Goal: Information Seeking & Learning: Check status

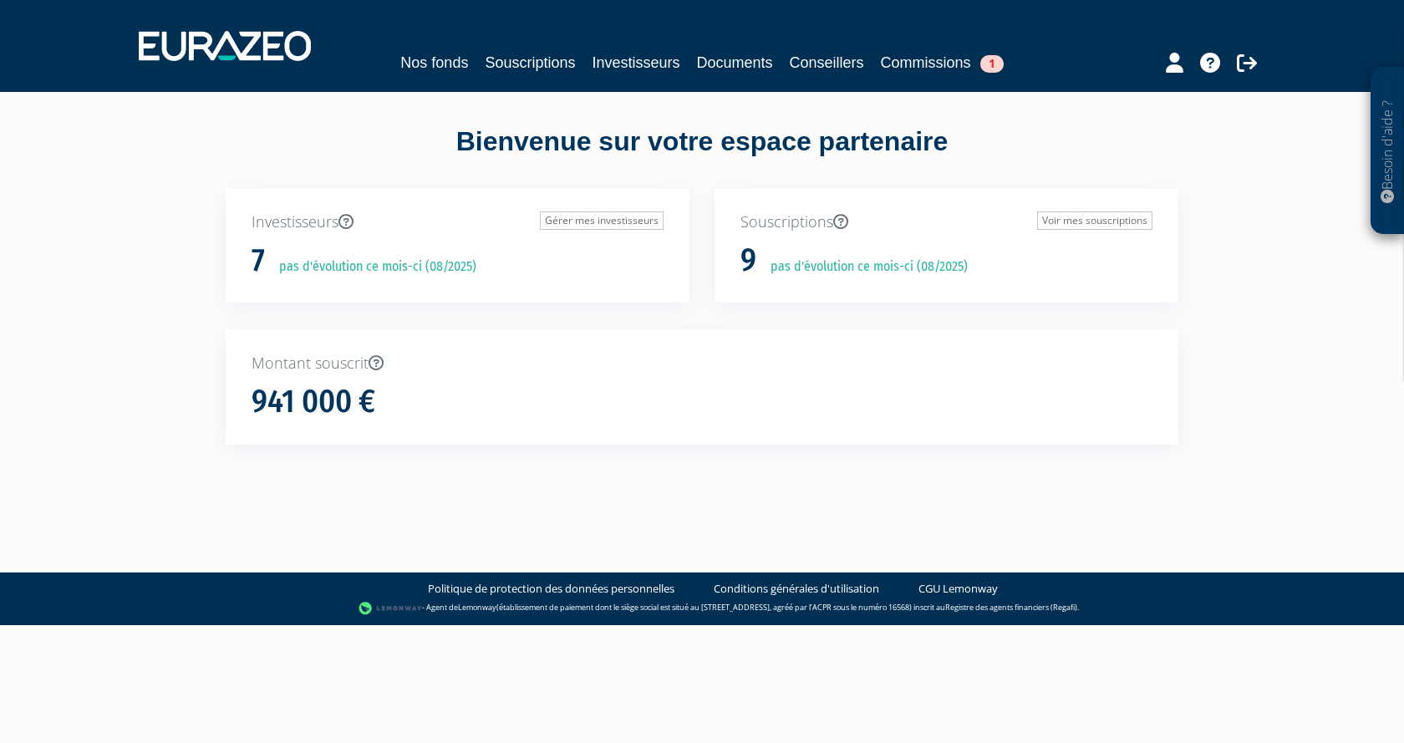
click at [883, 268] on p "pas d'évolution ce mois-ci (08/2025)" at bounding box center [863, 266] width 209 height 19
click at [1104, 216] on link "Voir mes souscriptions" at bounding box center [1094, 220] width 115 height 18
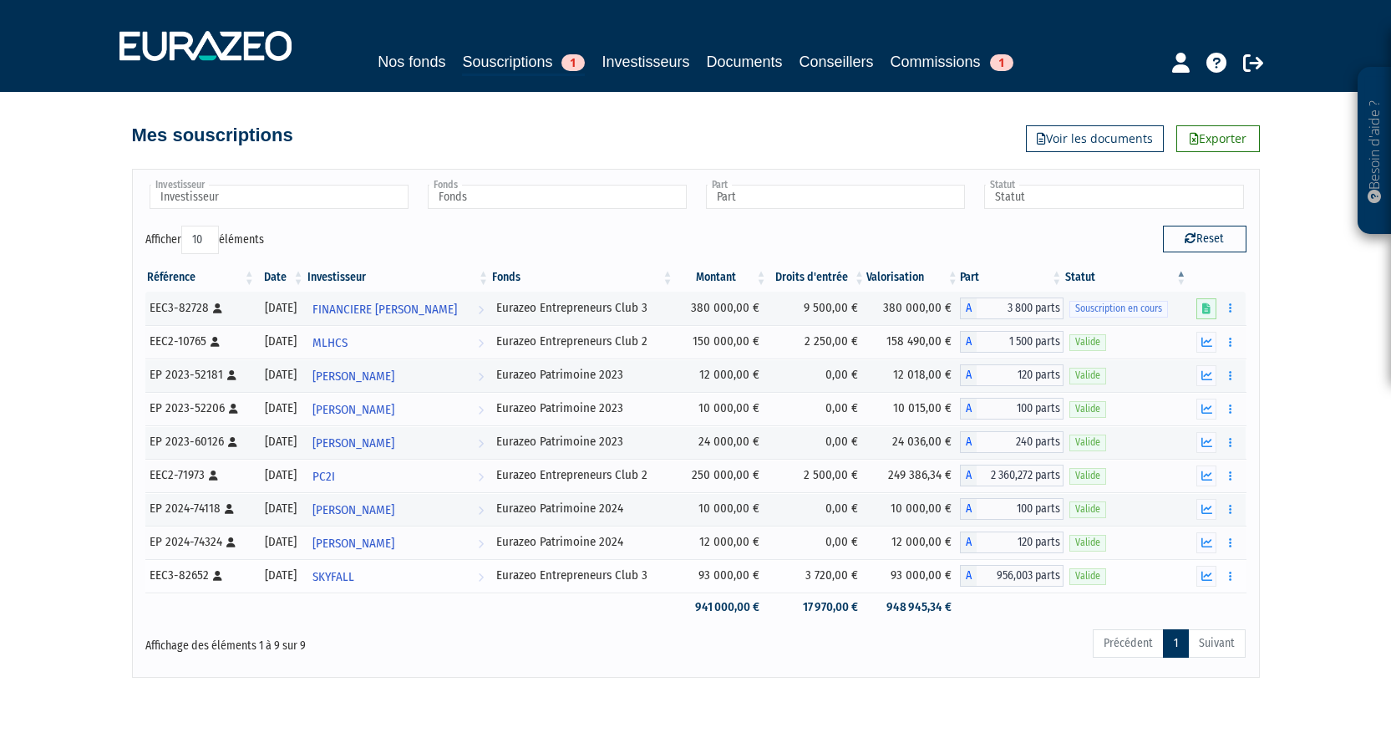
drag, startPoint x: 256, startPoint y: 574, endPoint x: 330, endPoint y: 575, distance: 74.4
click at [330, 575] on tr "EEC3-82652 [Français] Personne physique 31/07/2025 SKYFALL Voir l'investisseur …" at bounding box center [695, 575] width 1101 height 33
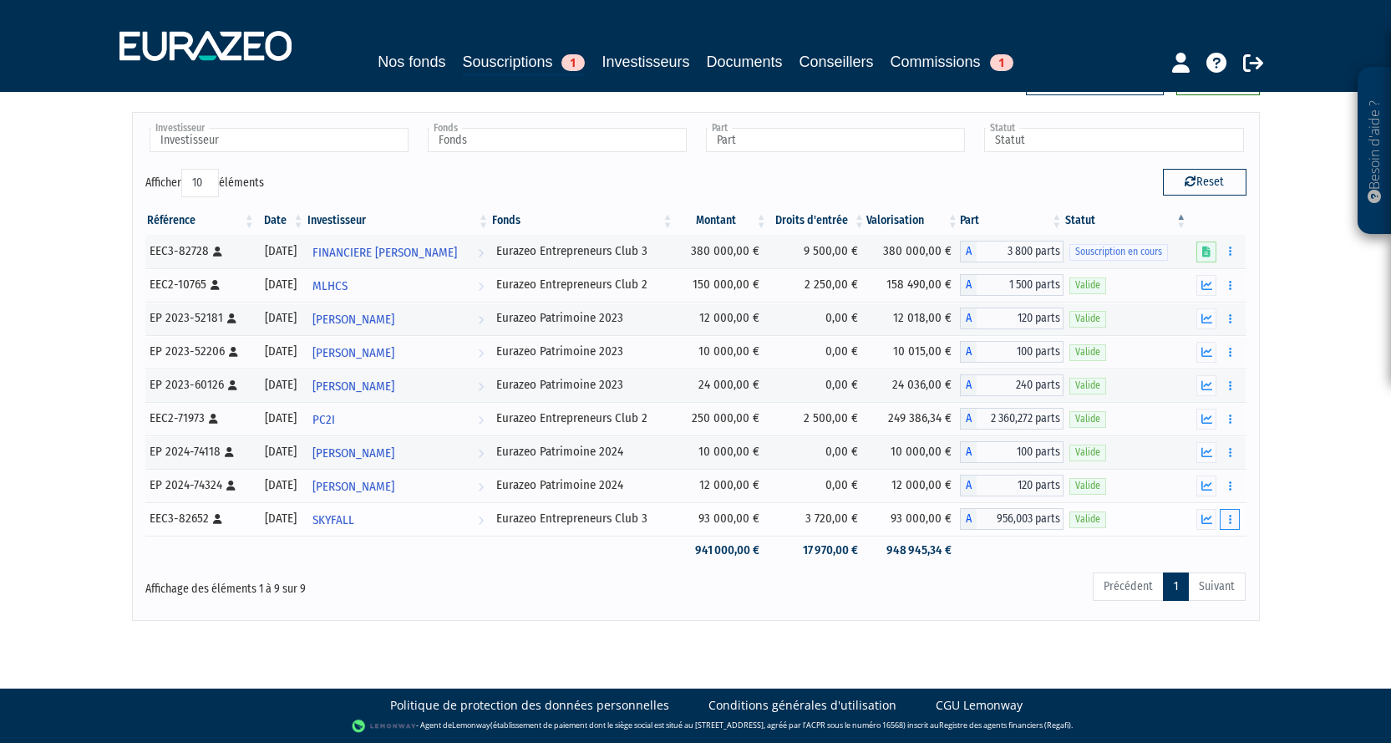
click at [1232, 522] on button "button" at bounding box center [1230, 519] width 20 height 21
click at [1212, 551] on link "Documents" at bounding box center [1193, 550] width 84 height 28
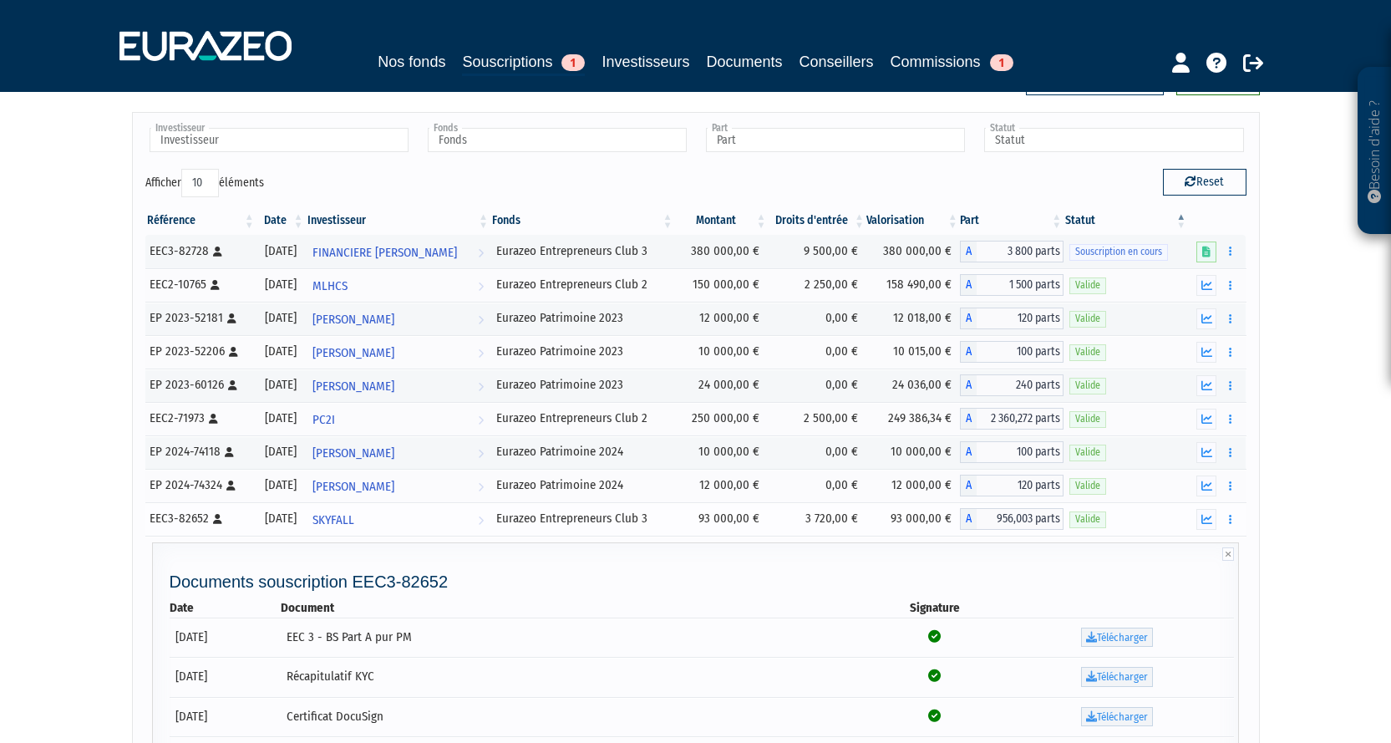
scroll to position [0, 0]
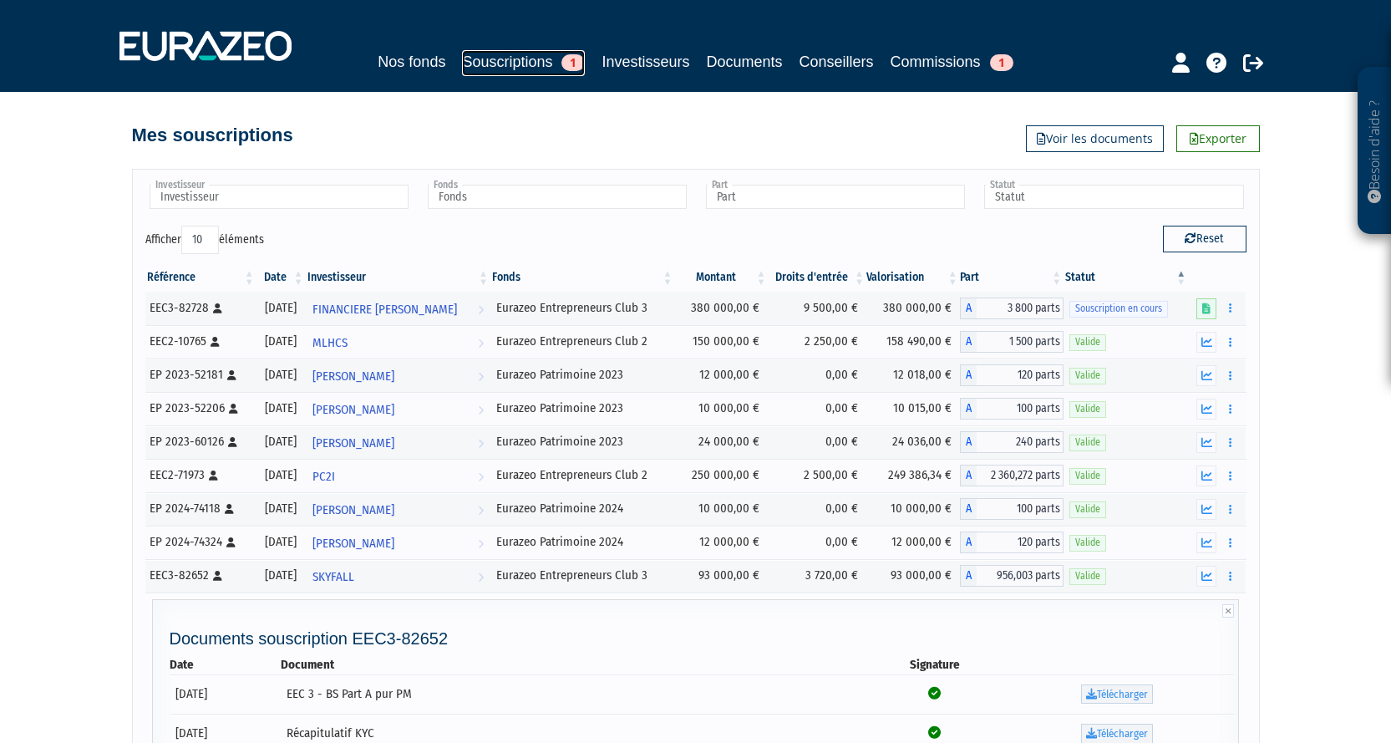
click at [542, 59] on link "Souscriptions 1" at bounding box center [523, 63] width 123 height 26
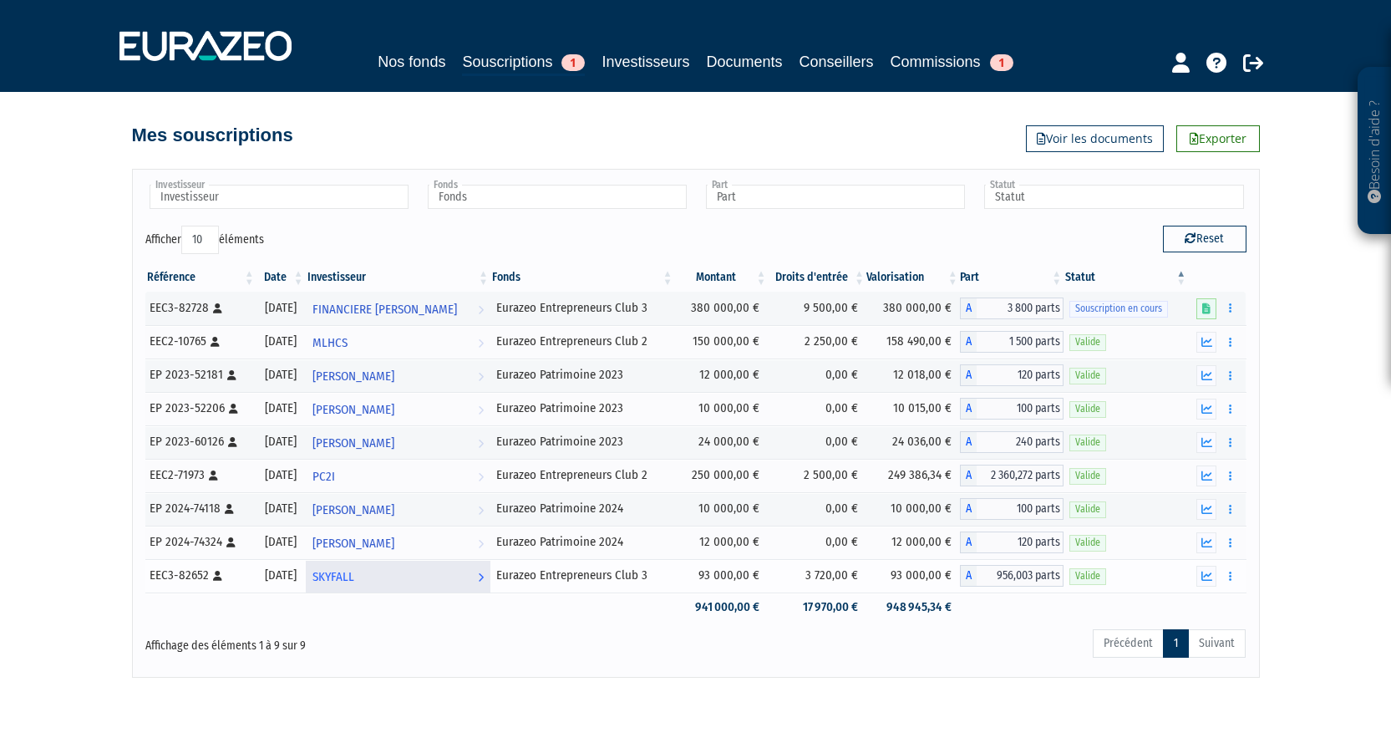
click at [420, 575] on link "SKYFALL Voir l'investisseur" at bounding box center [398, 575] width 185 height 33
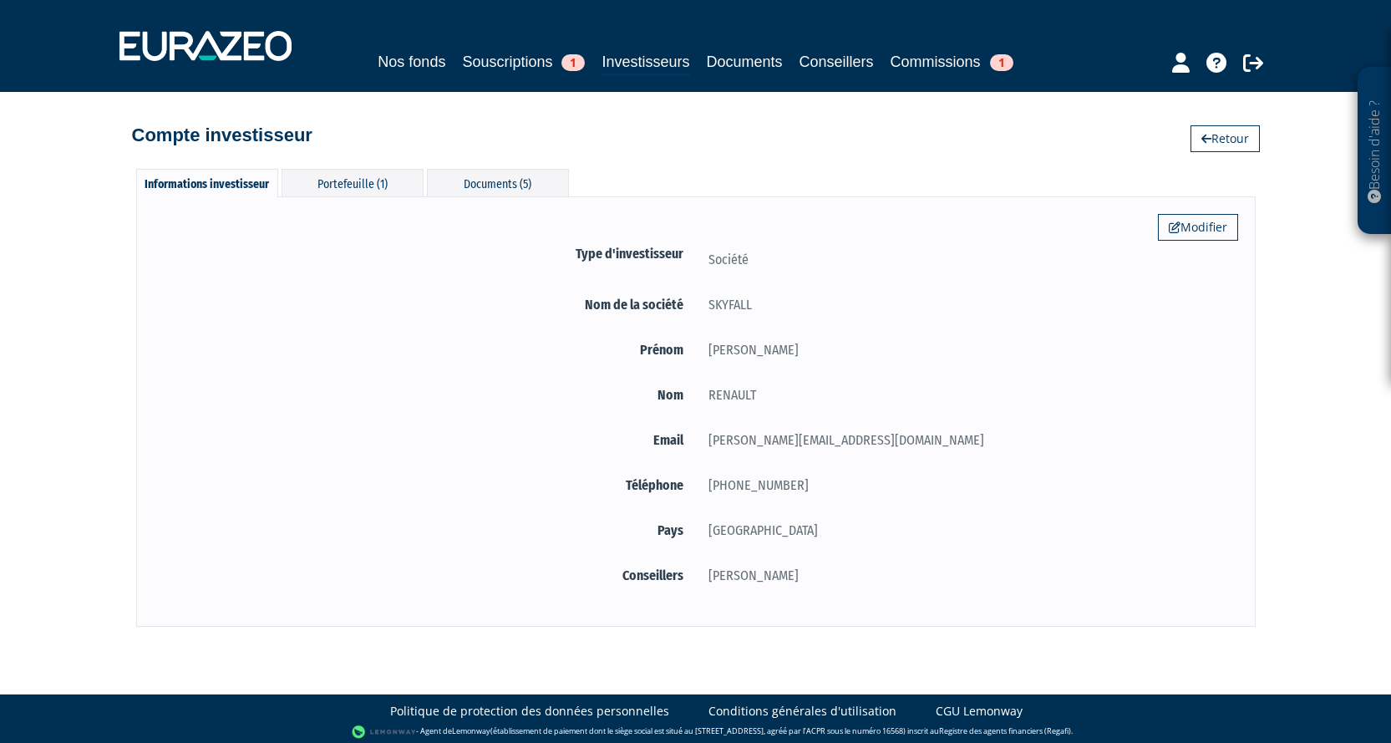
click at [386, 168] on div "Informations investisseur Portefeuille (1) Documents (5) Modifier Type d'invest…" at bounding box center [696, 389] width 952 height 475
click at [386, 180] on div "Portefeuille (1)" at bounding box center [353, 183] width 142 height 28
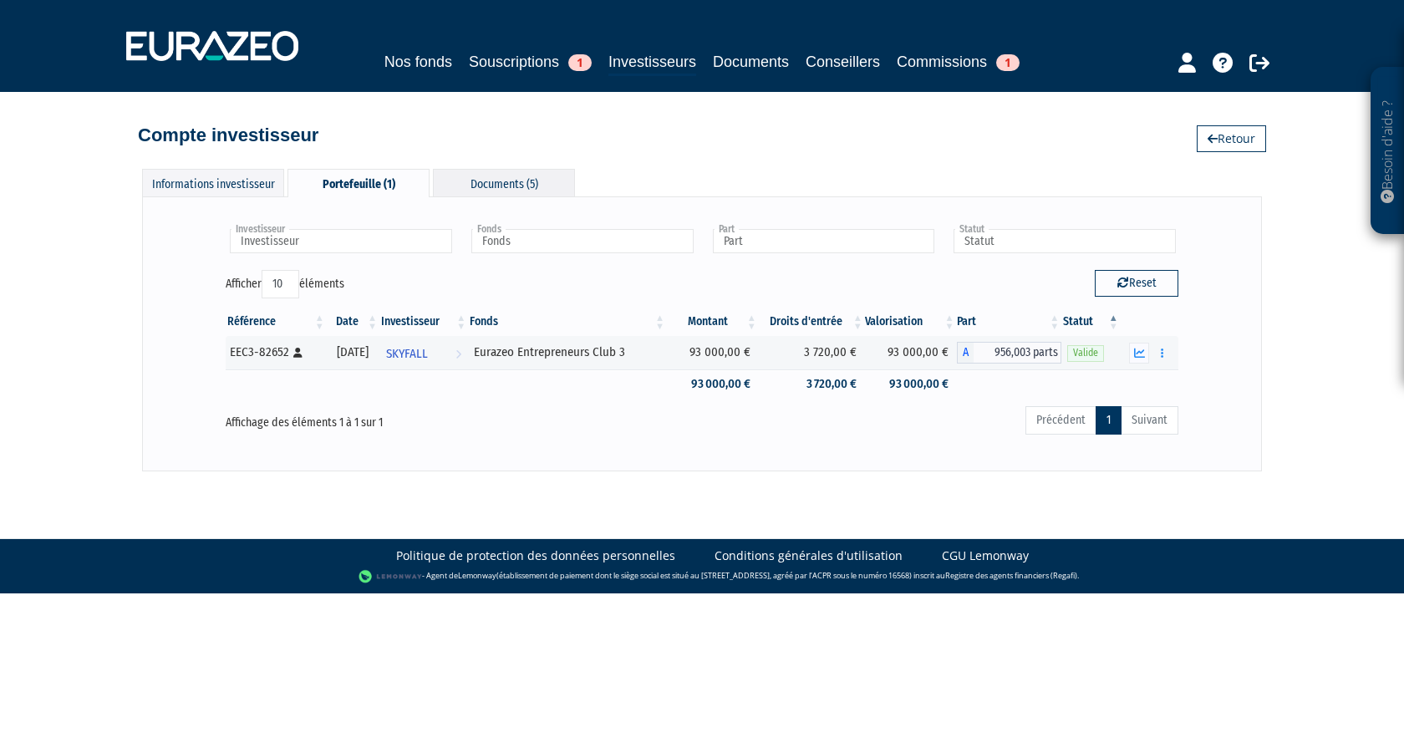
click at [504, 180] on div "Documents (5)" at bounding box center [504, 183] width 142 height 28
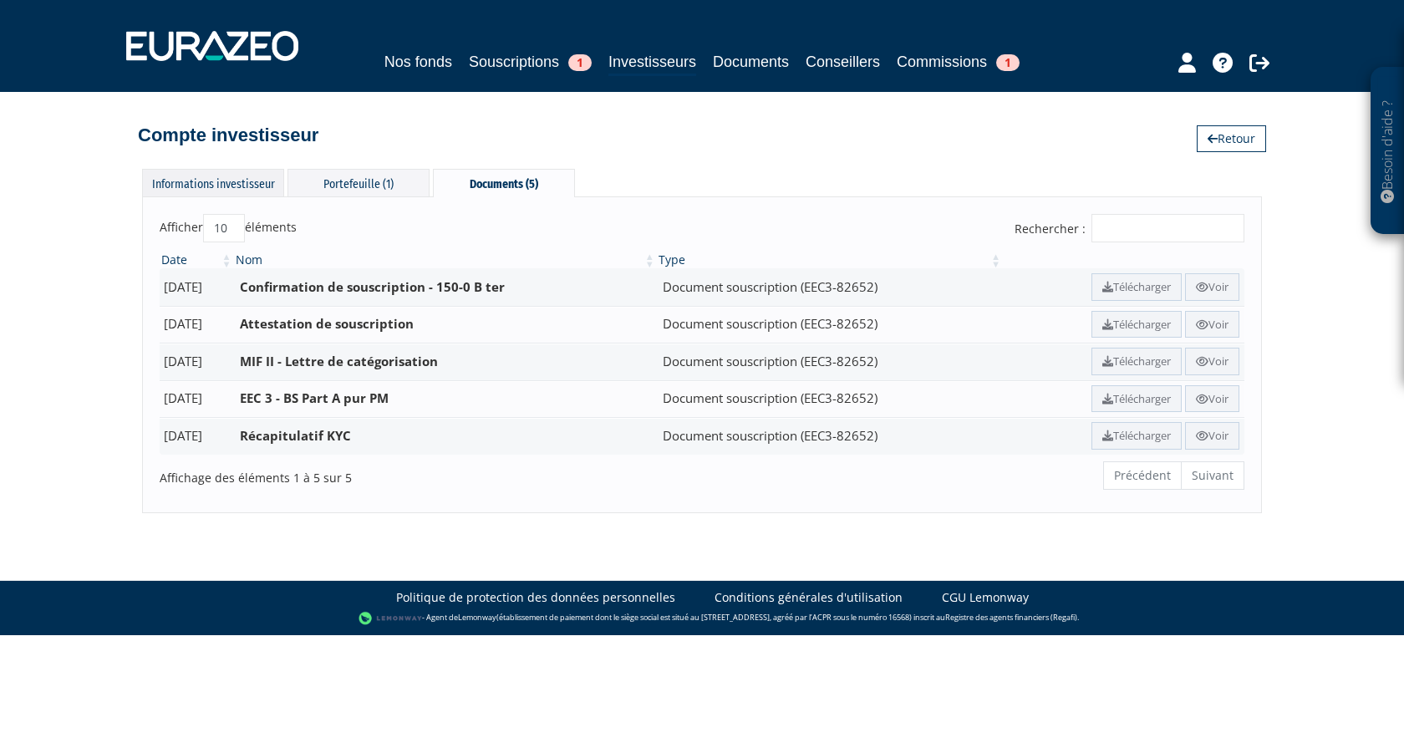
click at [186, 176] on div "Informations investisseur" at bounding box center [213, 183] width 142 height 28
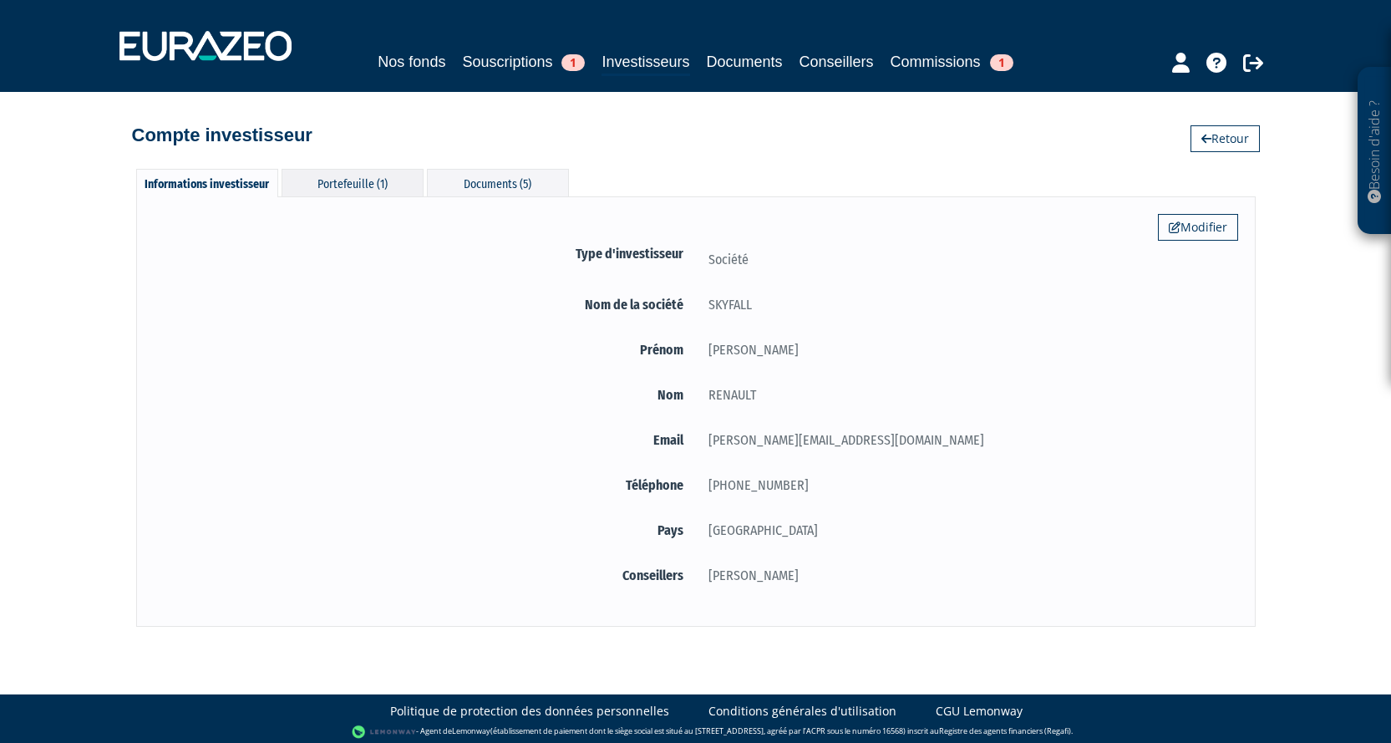
click at [361, 183] on div "Portefeuille (1)" at bounding box center [353, 183] width 142 height 28
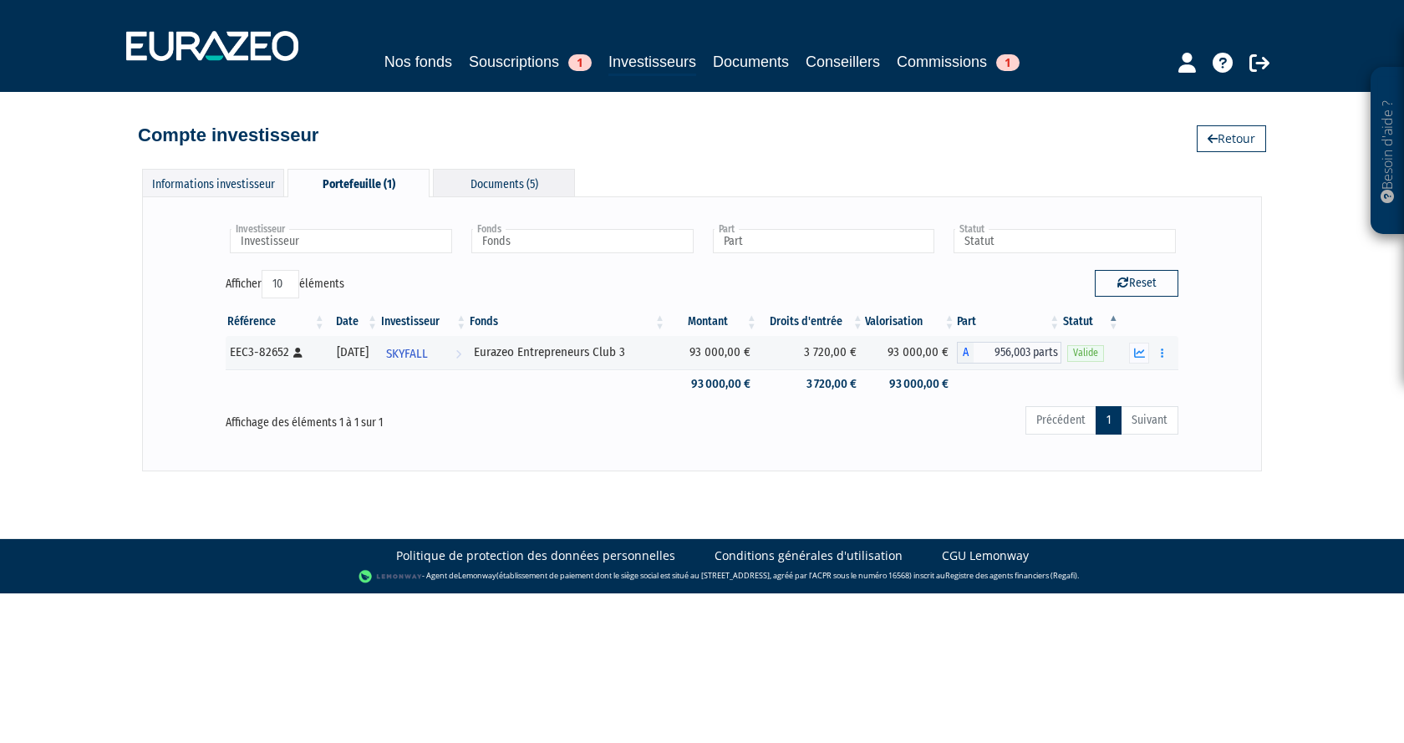
click at [507, 184] on div "Documents (5)" at bounding box center [504, 183] width 142 height 28
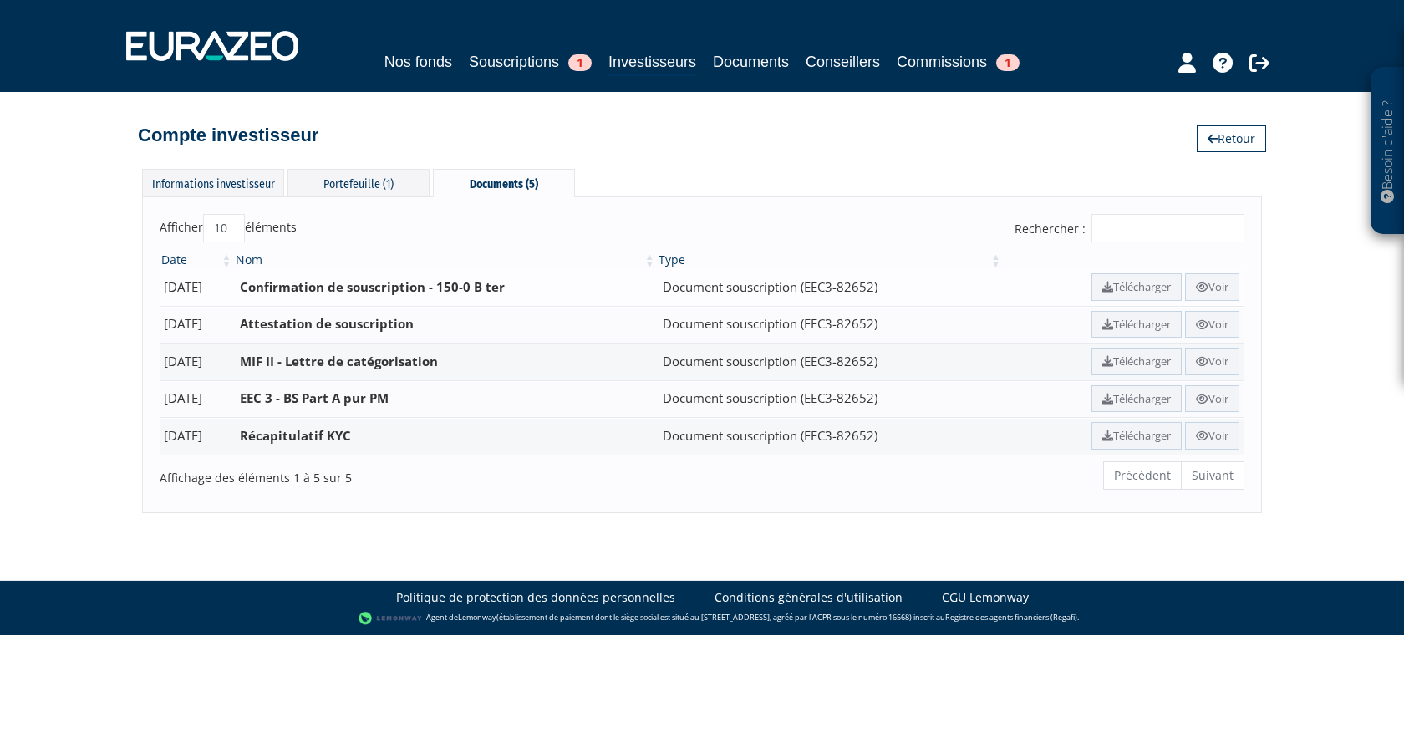
click at [1242, 279] on td "Télécharger Voir" at bounding box center [1123, 287] width 241 height 38
click at [1217, 281] on link "Voir" at bounding box center [1212, 287] width 54 height 28
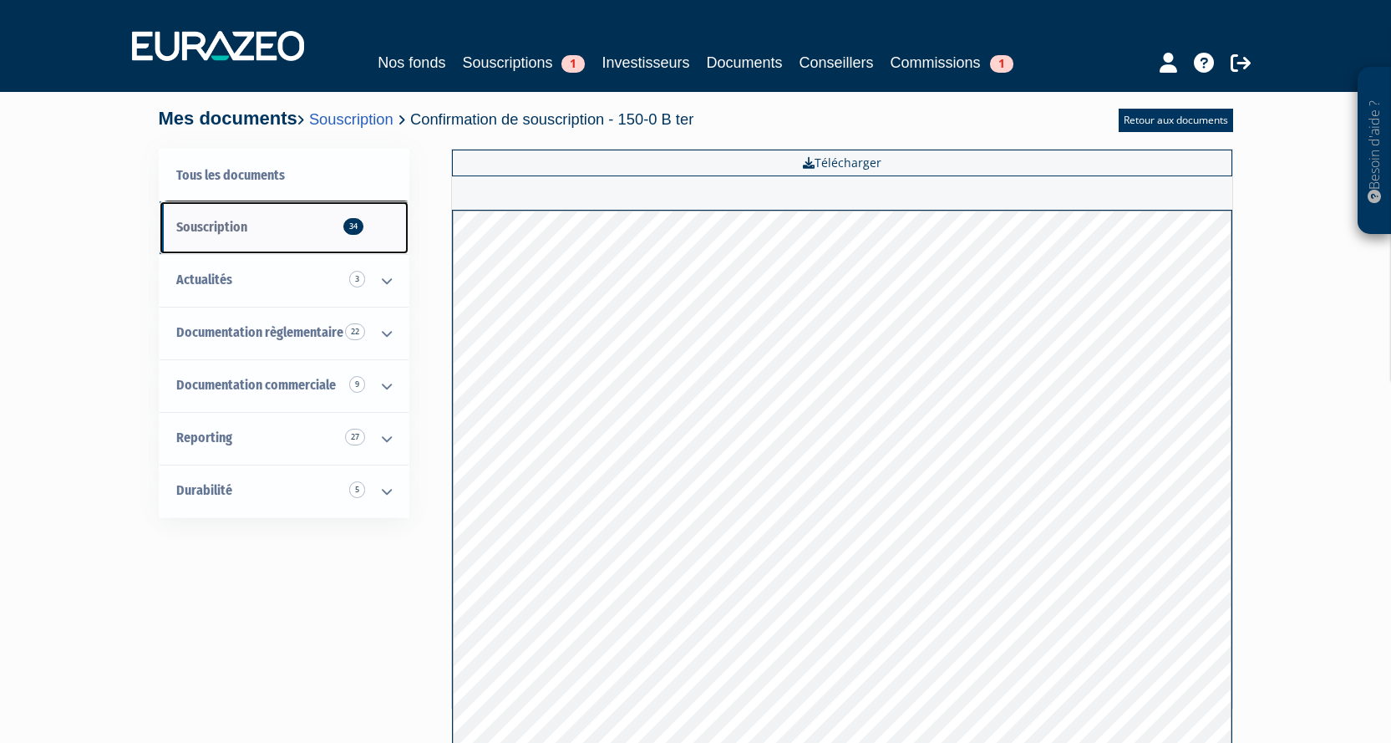
click at [200, 230] on span "Souscription 34" at bounding box center [211, 227] width 71 height 16
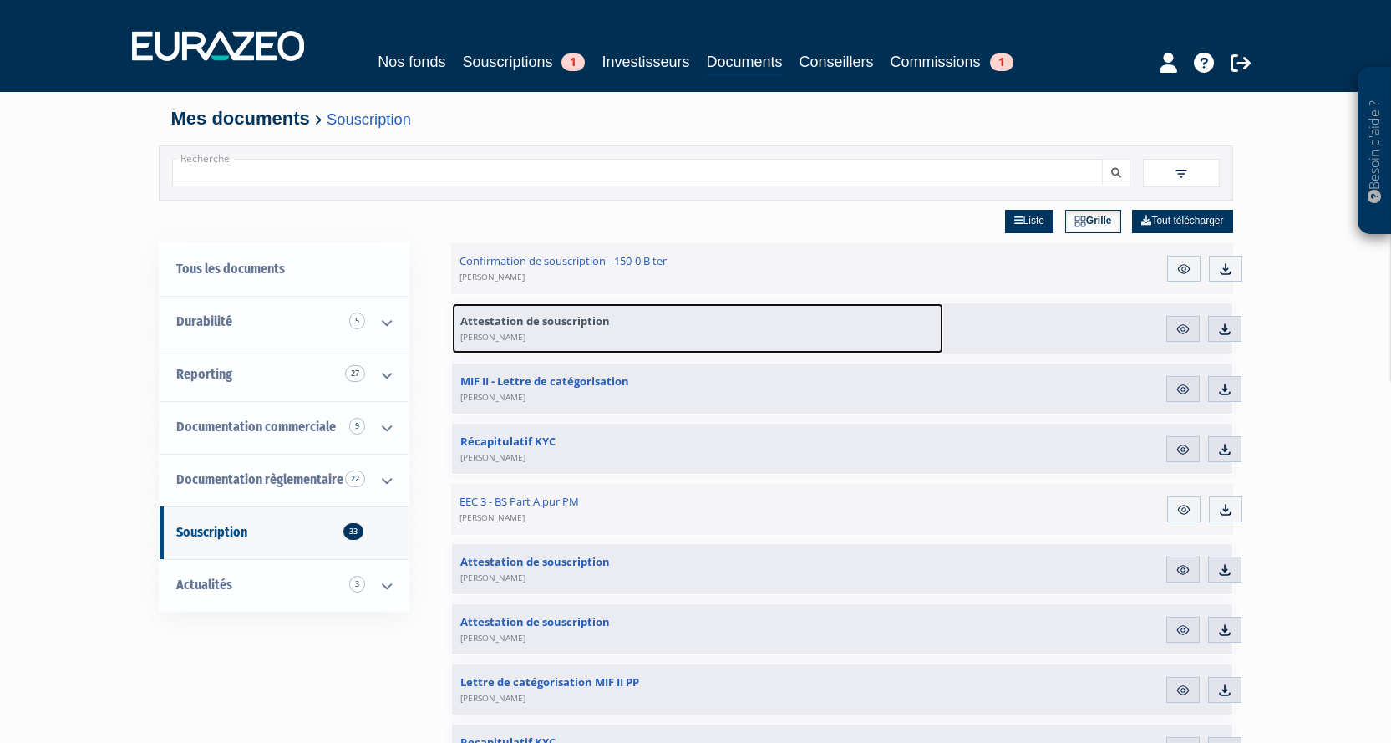
click at [599, 312] on link "Attestation de souscription Richard, Raymond RENAULT" at bounding box center [697, 328] width 491 height 50
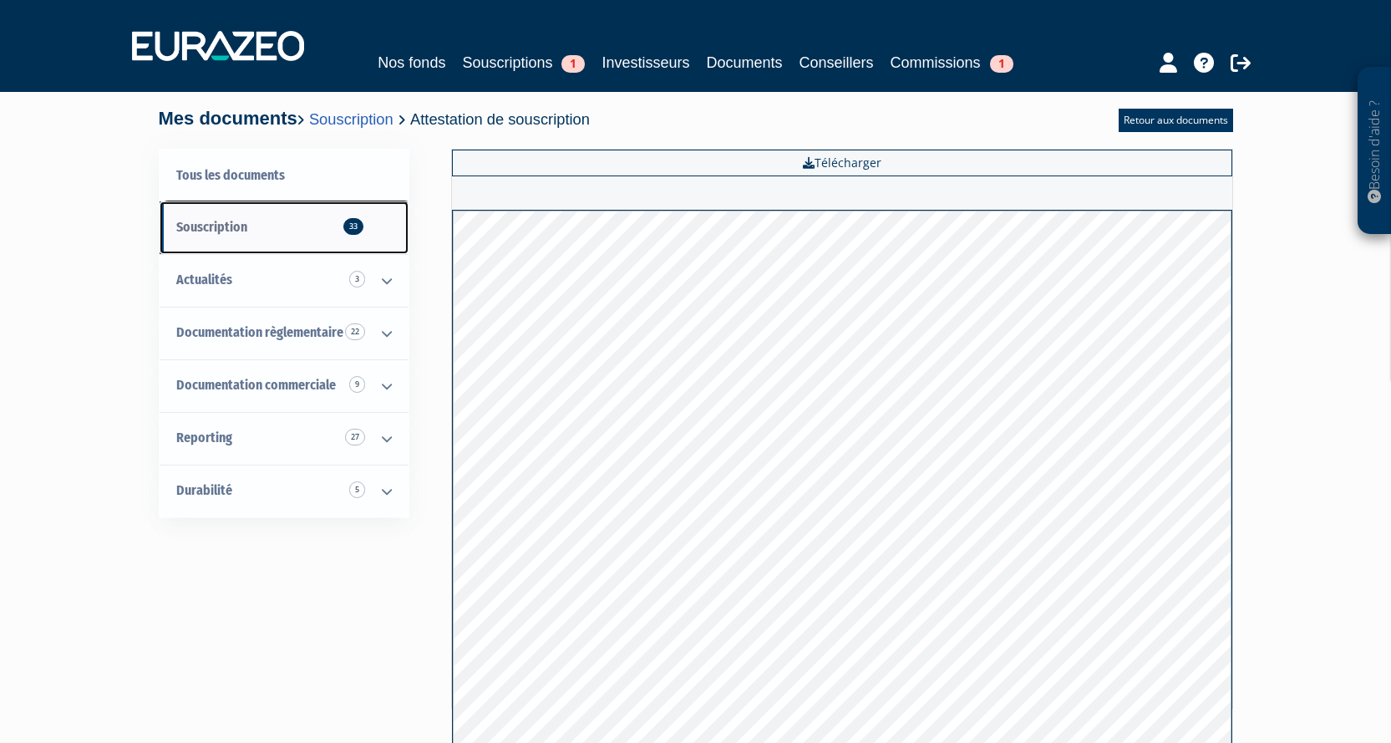
click at [323, 237] on link "Souscription 33" at bounding box center [284, 227] width 249 height 53
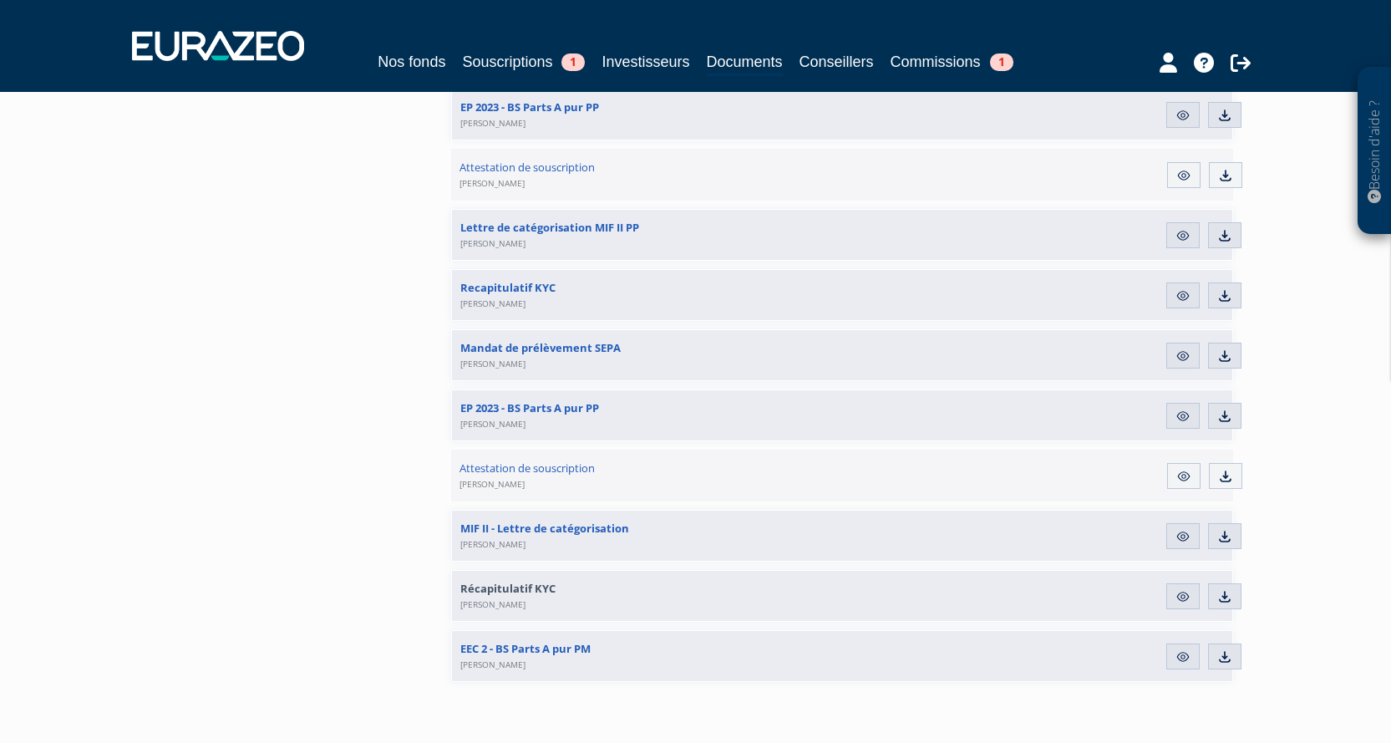
scroll to position [1922, 0]
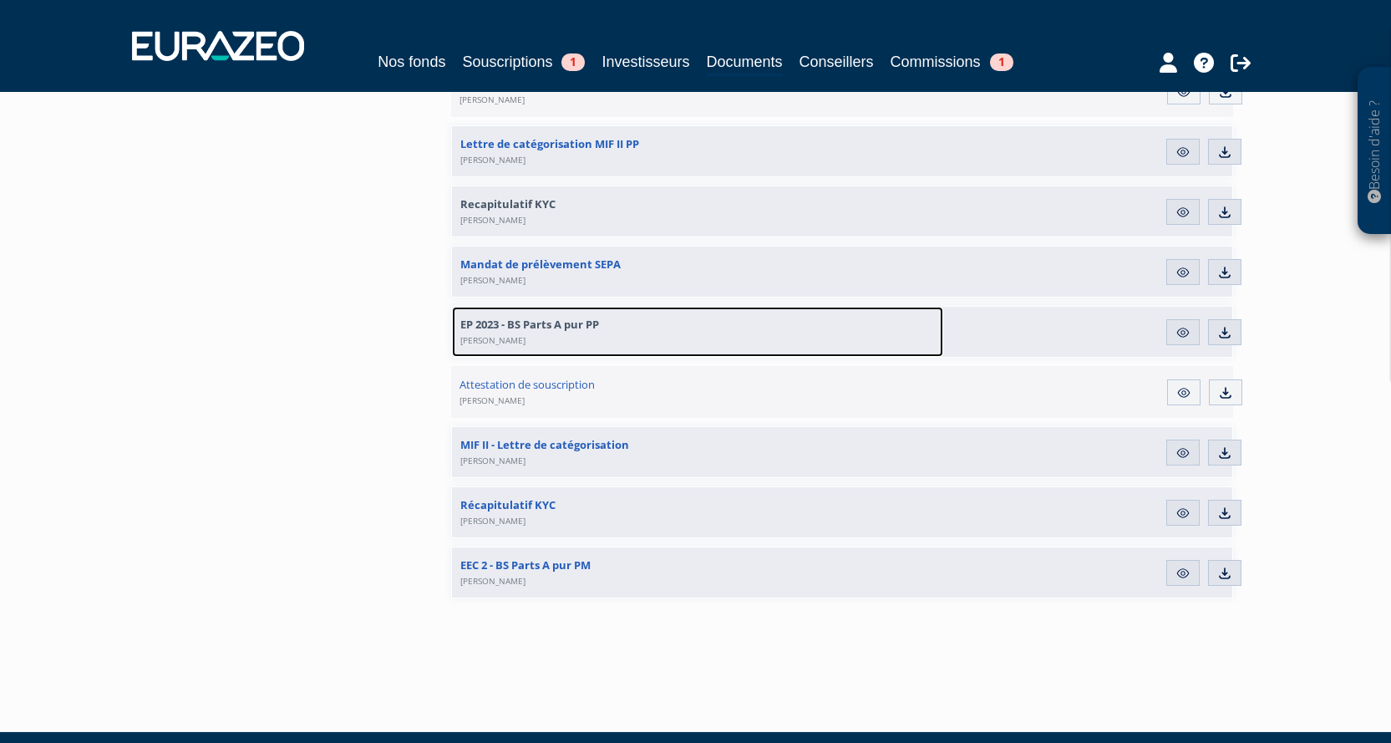
drag, startPoint x: 910, startPoint y: 309, endPoint x: 892, endPoint y: 173, distance: 137.3
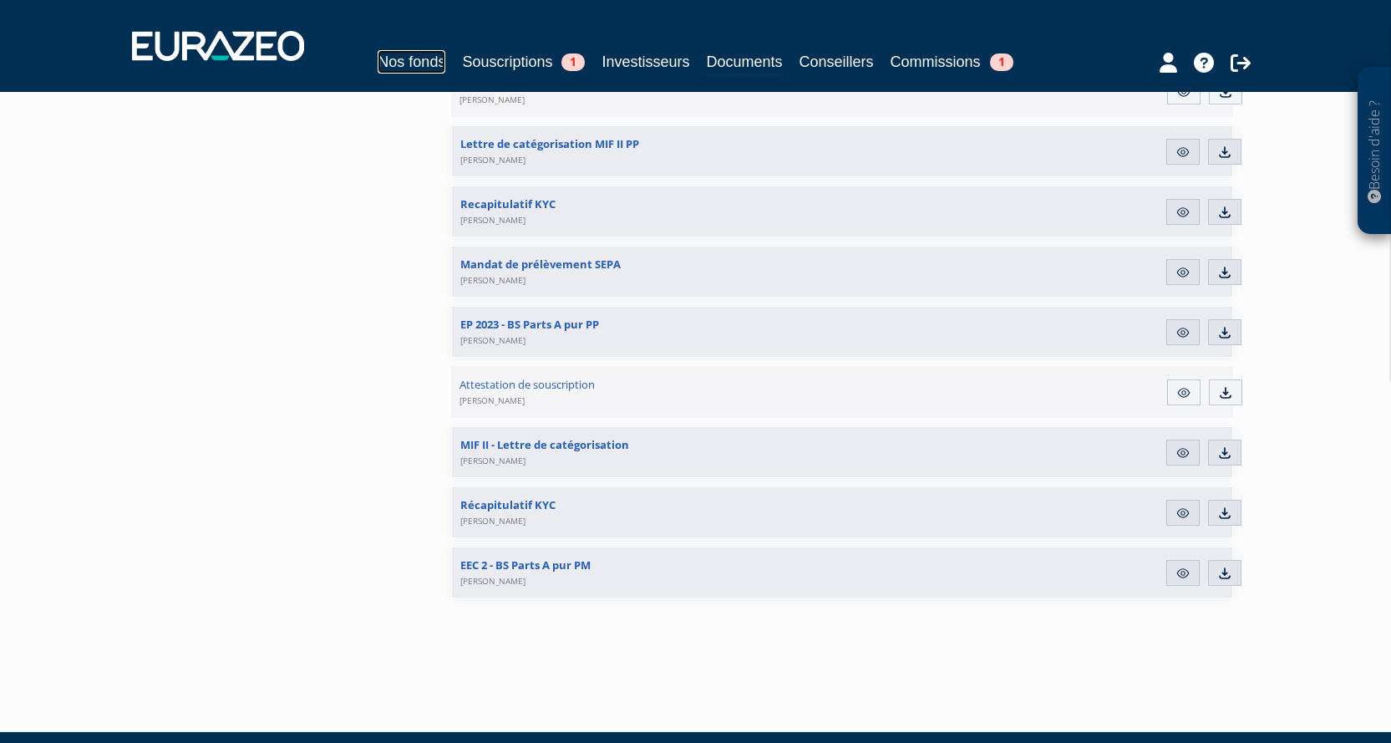
drag, startPoint x: 892, startPoint y: 173, endPoint x: 420, endPoint y: 67, distance: 483.8
click at [420, 67] on link "Nos fonds" at bounding box center [412, 61] width 68 height 23
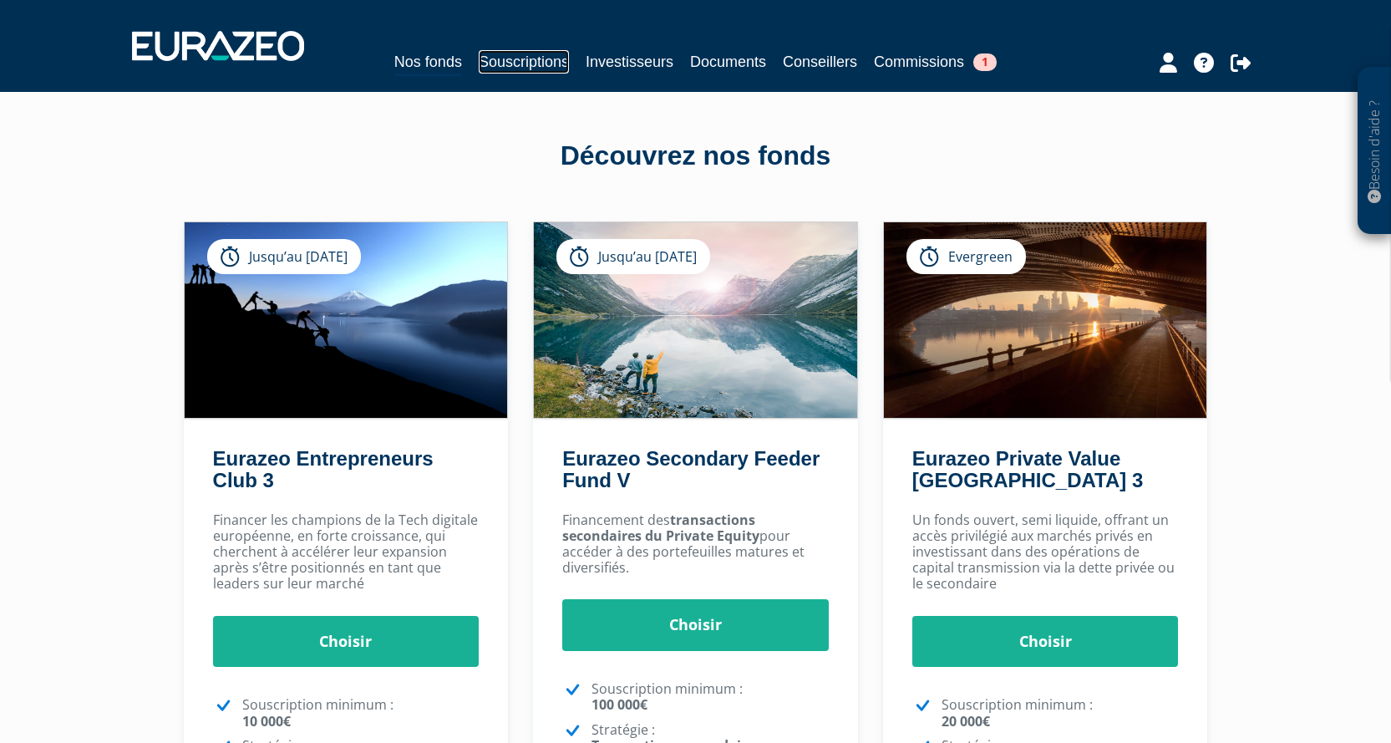
click at [520, 61] on link "Souscriptions" at bounding box center [524, 61] width 90 height 23
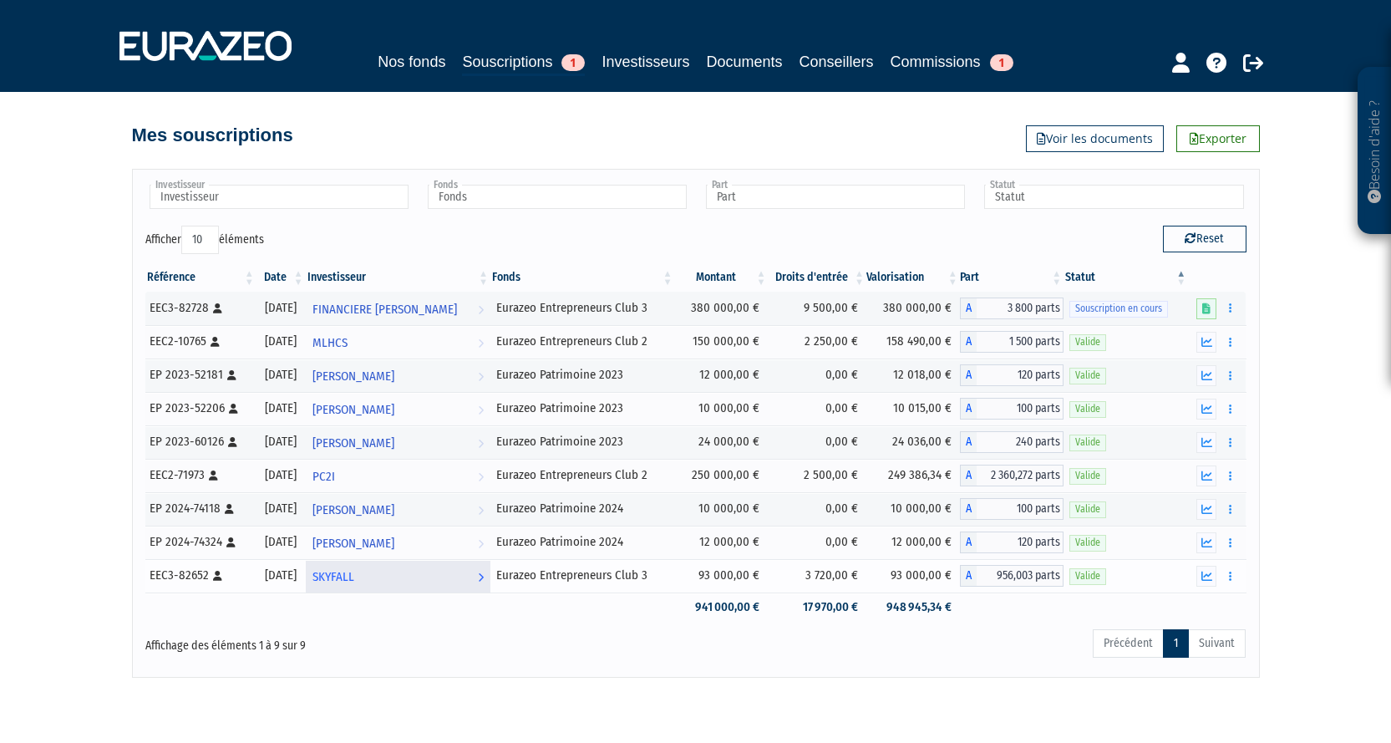
click at [354, 573] on span "SKYFALL" at bounding box center [333, 576] width 42 height 31
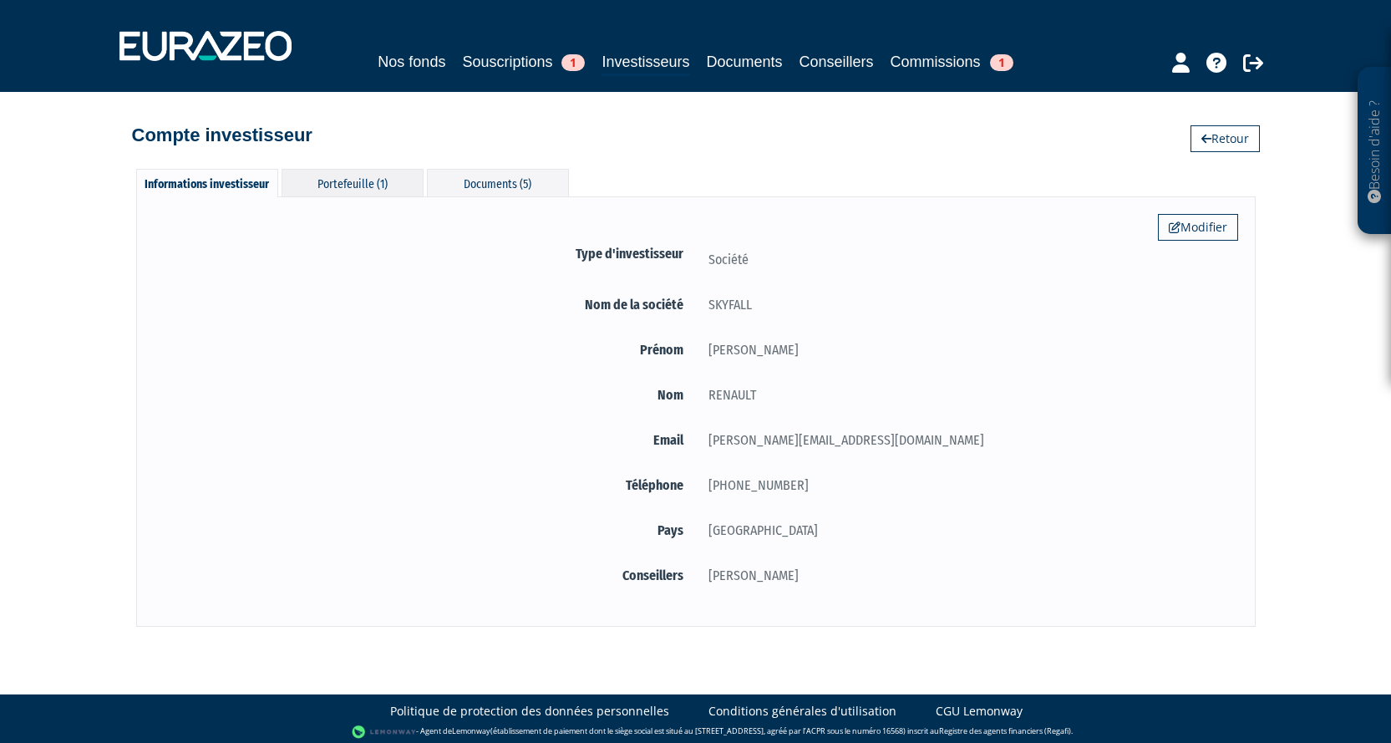
click at [332, 180] on div "Portefeuille (1)" at bounding box center [353, 183] width 142 height 28
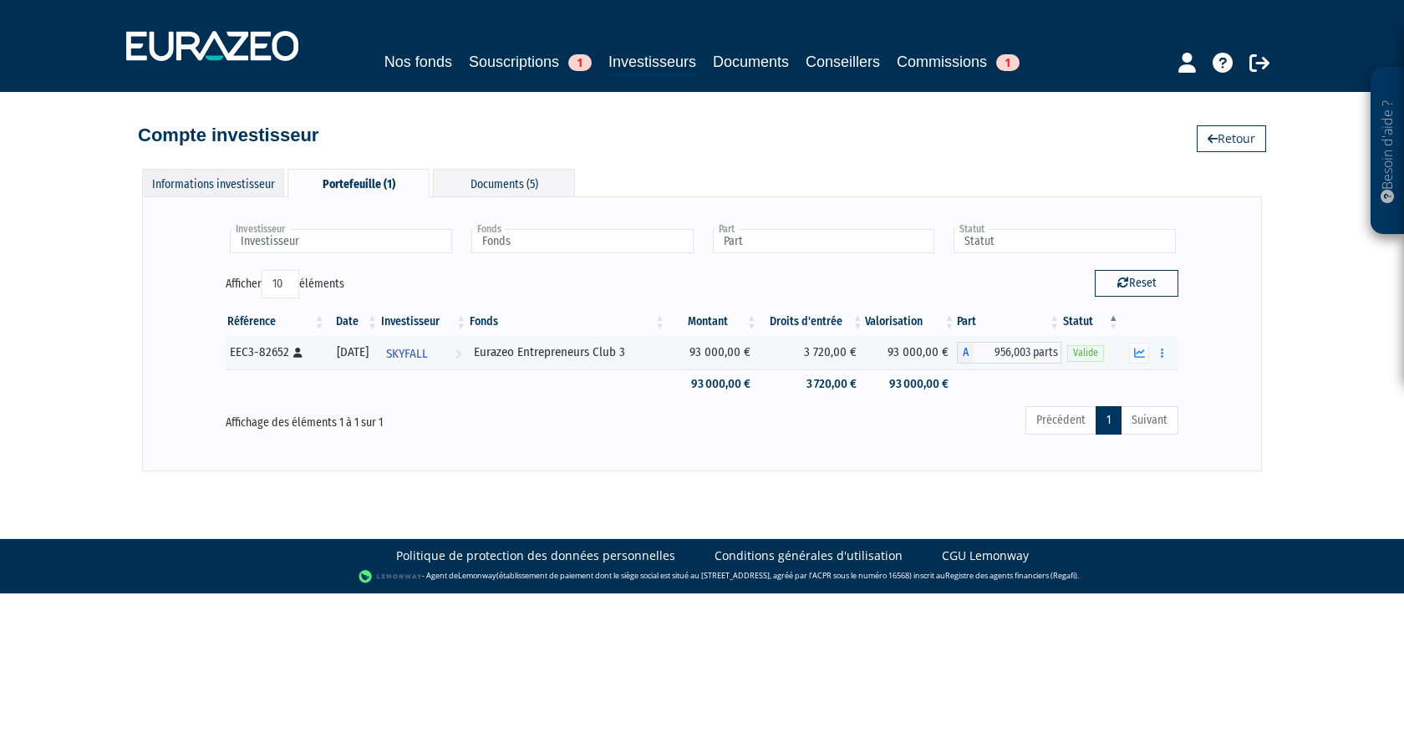
click at [231, 177] on div "Informations investisseur" at bounding box center [213, 183] width 142 height 28
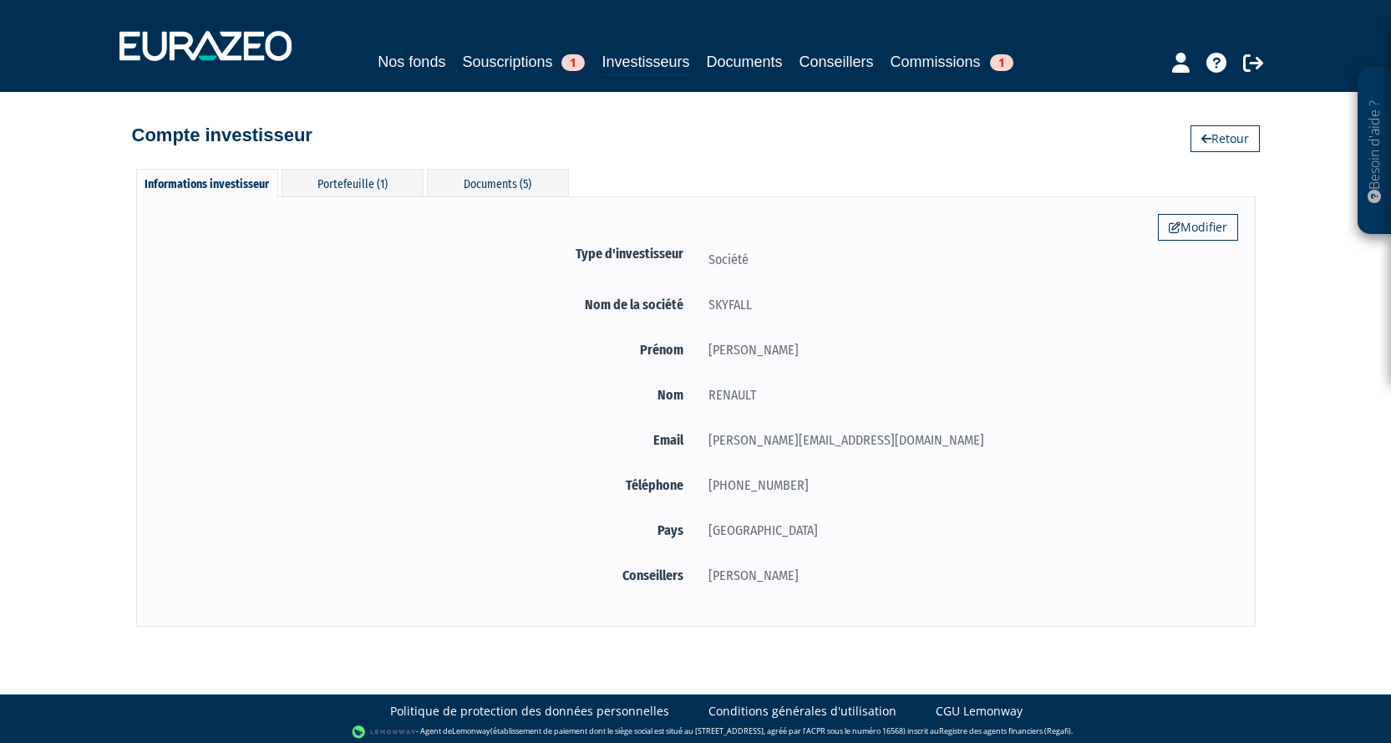
click at [893, 285] on form "Type d'investisseur Société Nom de la société SKYFALL Prénom Richard, Raymond N…" at bounding box center [696, 417] width 1084 height 349
click at [541, 70] on link "Souscriptions 1" at bounding box center [523, 61] width 123 height 23
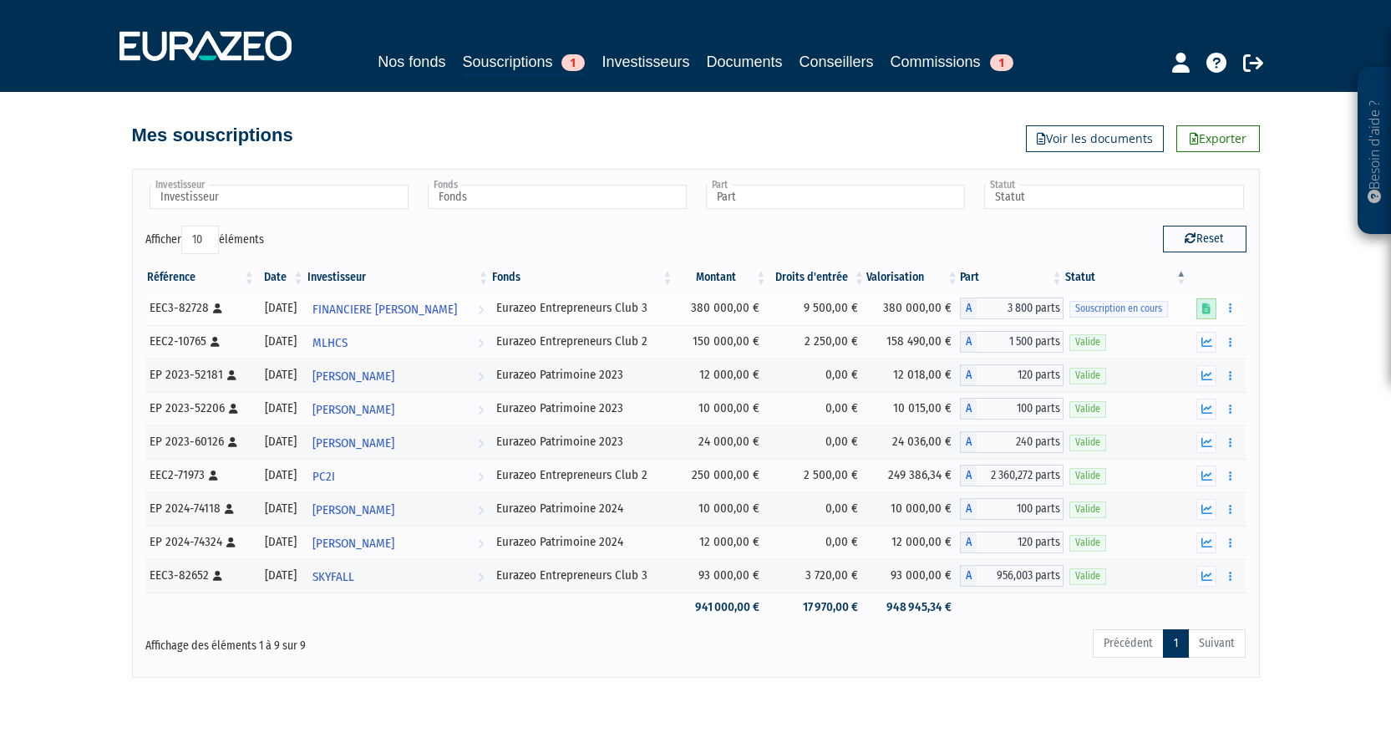
click at [1202, 312] on link at bounding box center [1206, 308] width 20 height 21
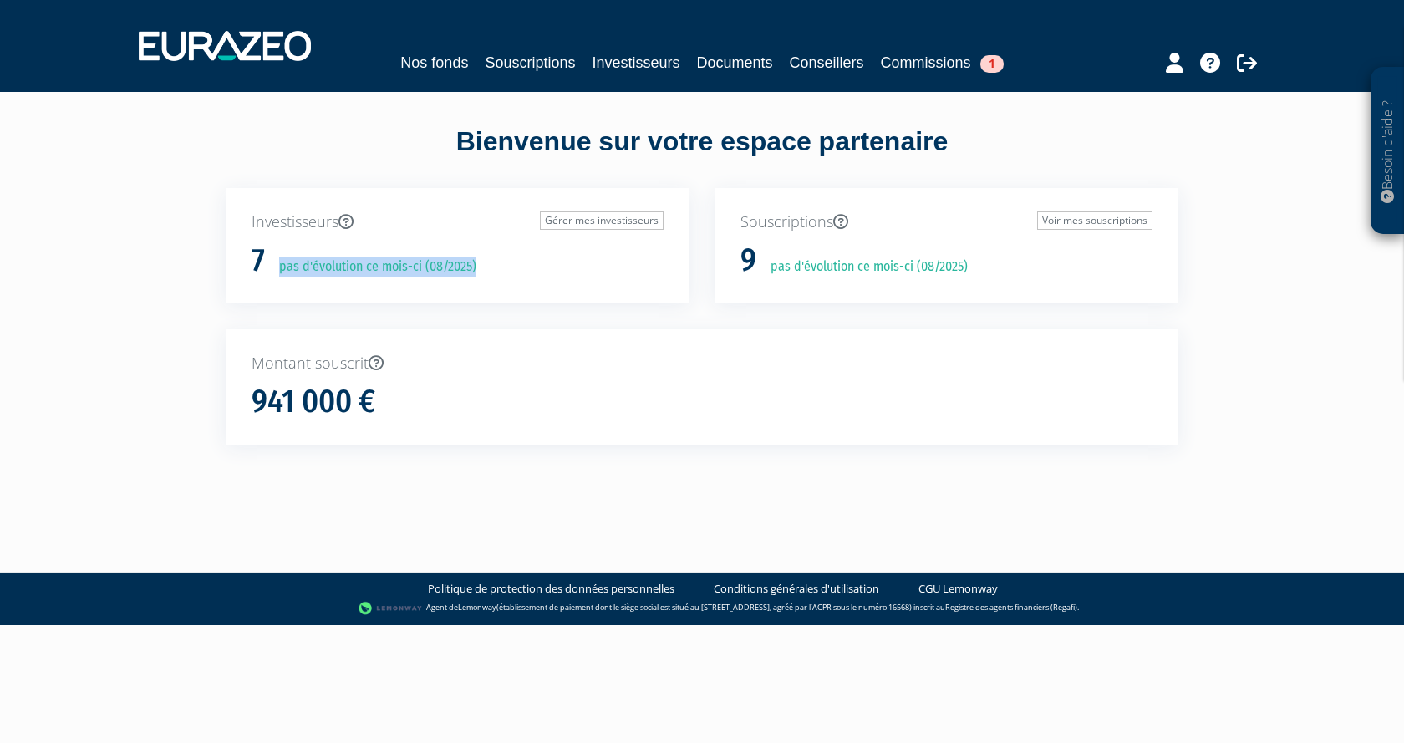
drag, startPoint x: 524, startPoint y: 264, endPoint x: 361, endPoint y: 243, distance: 164.3
click at [361, 243] on div "7 pas d'évolution ce mois-ci (08/2025)" at bounding box center [457, 260] width 412 height 35
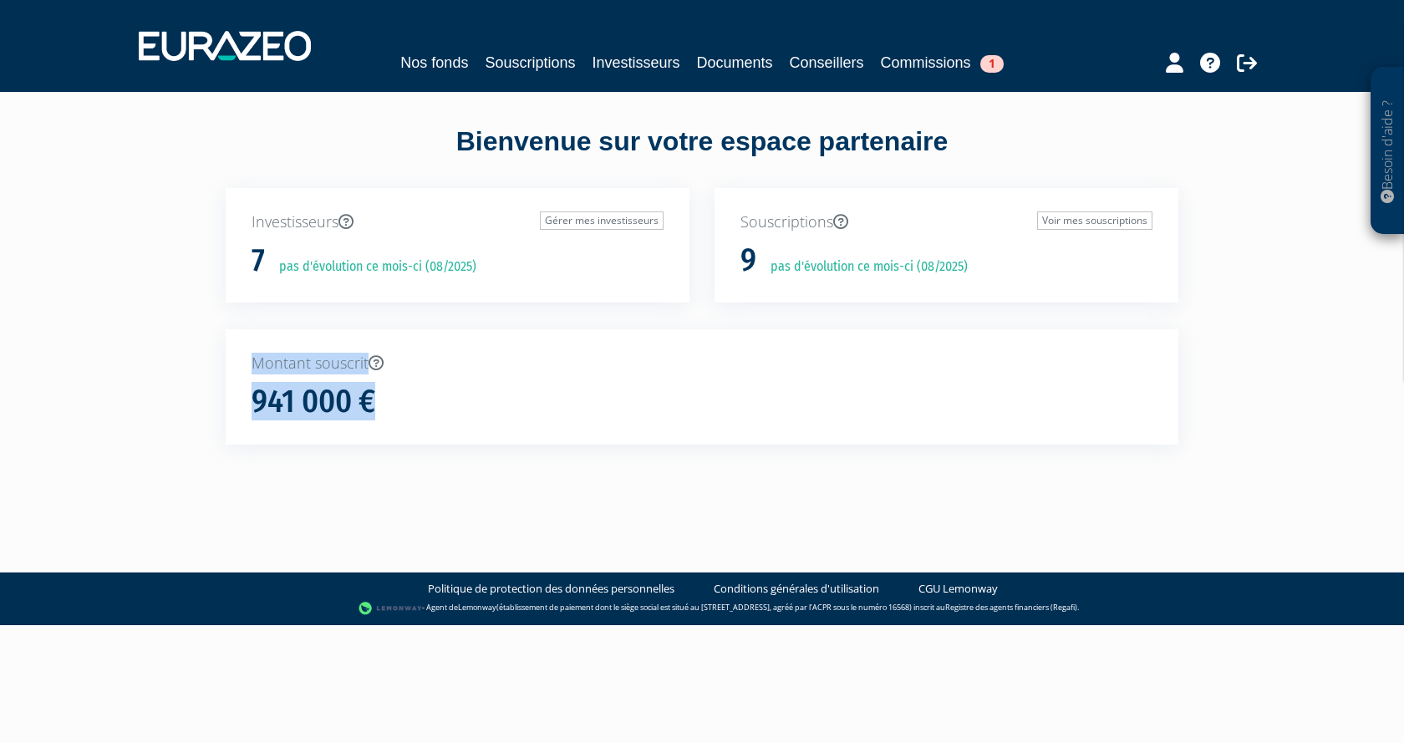
drag, startPoint x: 251, startPoint y: 351, endPoint x: 387, endPoint y: 409, distance: 147.1
click at [386, 409] on div "Montant souscrit 941 000 €" at bounding box center [702, 386] width 952 height 115
click at [414, 406] on div "941 000 €" at bounding box center [701, 401] width 901 height 35
drag, startPoint x: 247, startPoint y: 394, endPoint x: 362, endPoint y: 405, distance: 115.0
click at [362, 405] on div "Montant souscrit 941 000 €" at bounding box center [702, 386] width 952 height 115
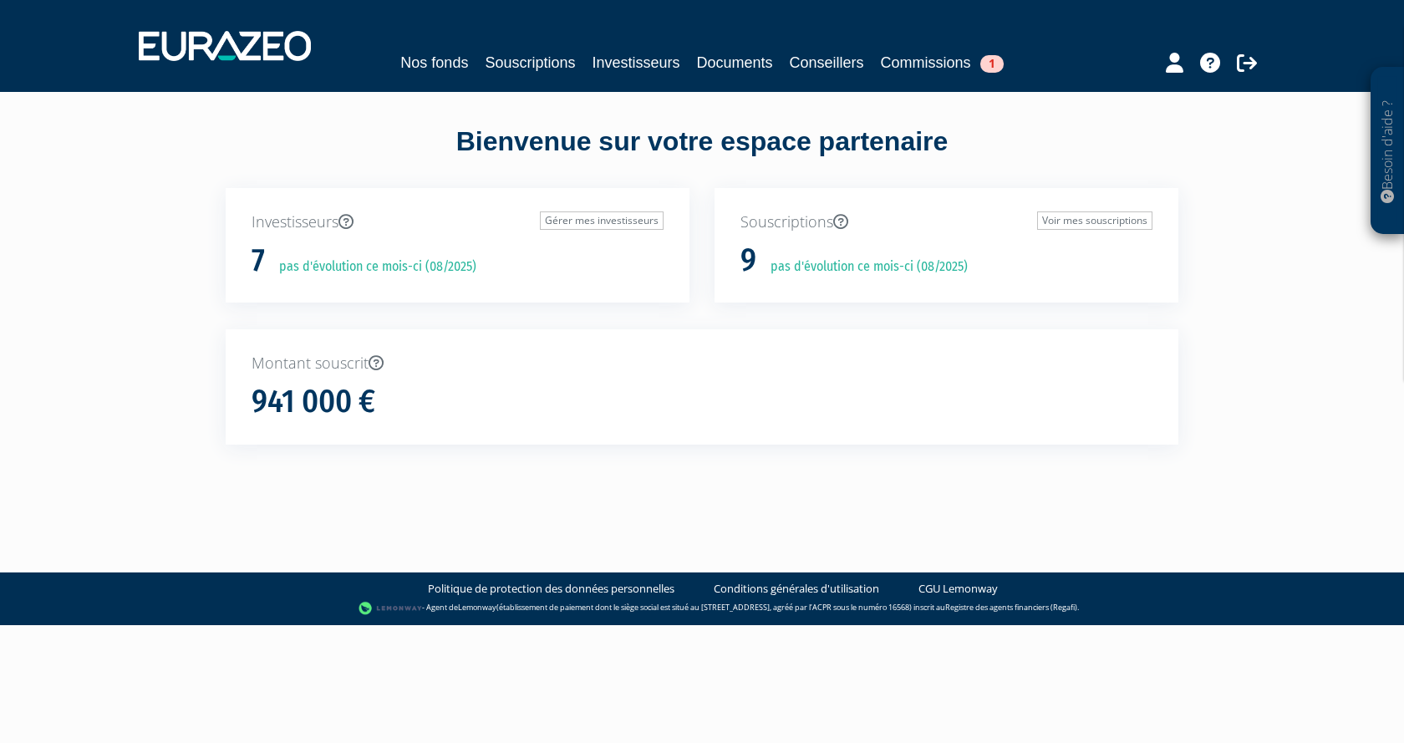
click at [453, 395] on div "941 000 €" at bounding box center [701, 401] width 901 height 35
click at [911, 67] on link "Commissions 1" at bounding box center [942, 62] width 123 height 23
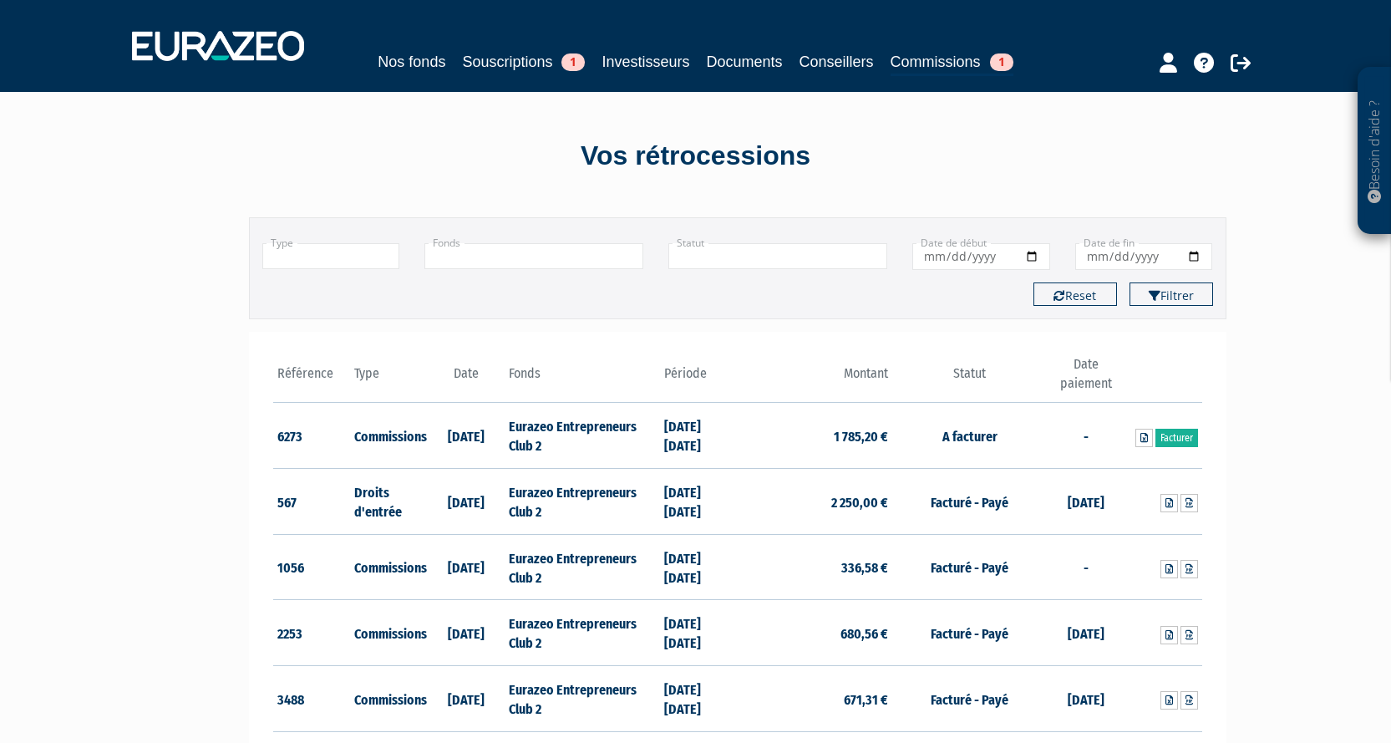
scroll to position [167, 0]
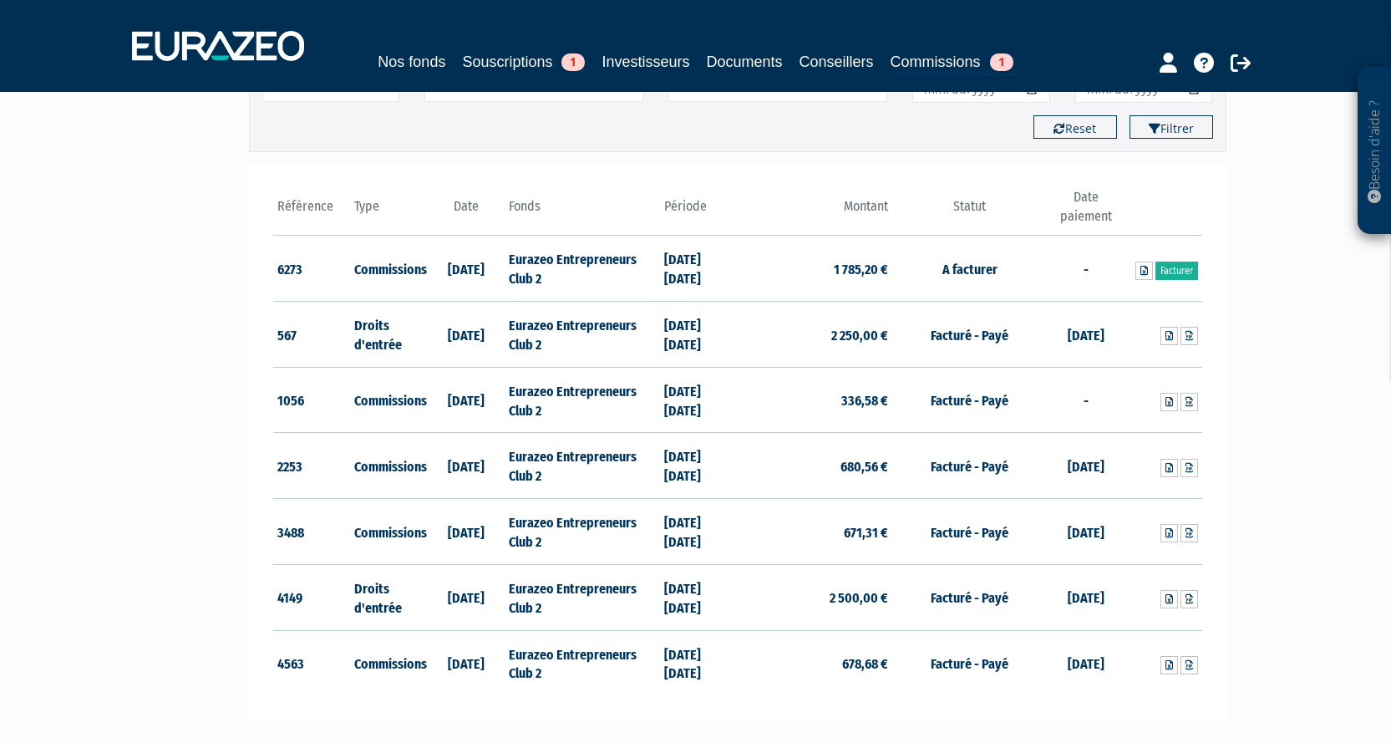
drag, startPoint x: 889, startPoint y: 432, endPoint x: 204, endPoint y: 470, distance: 686.2
click at [204, 470] on div "Besoin d'aide ? × J'ai besoin d'aide Si vous avez une question à propos du fonc…" at bounding box center [695, 331] width 1391 height 997
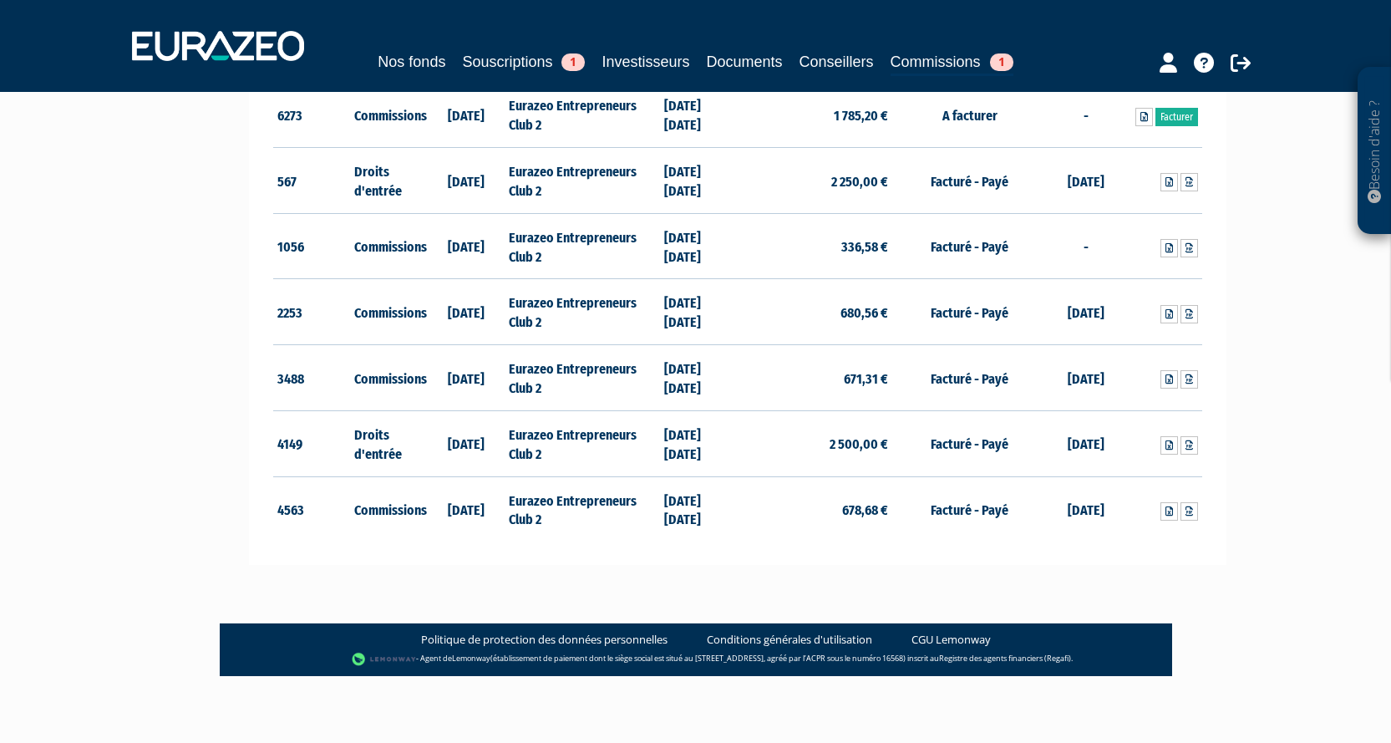
drag, startPoint x: 204, startPoint y: 470, endPoint x: 469, endPoint y: 536, distance: 272.8
click at [469, 536] on td "21/02/2025" at bounding box center [467, 508] width 78 height 65
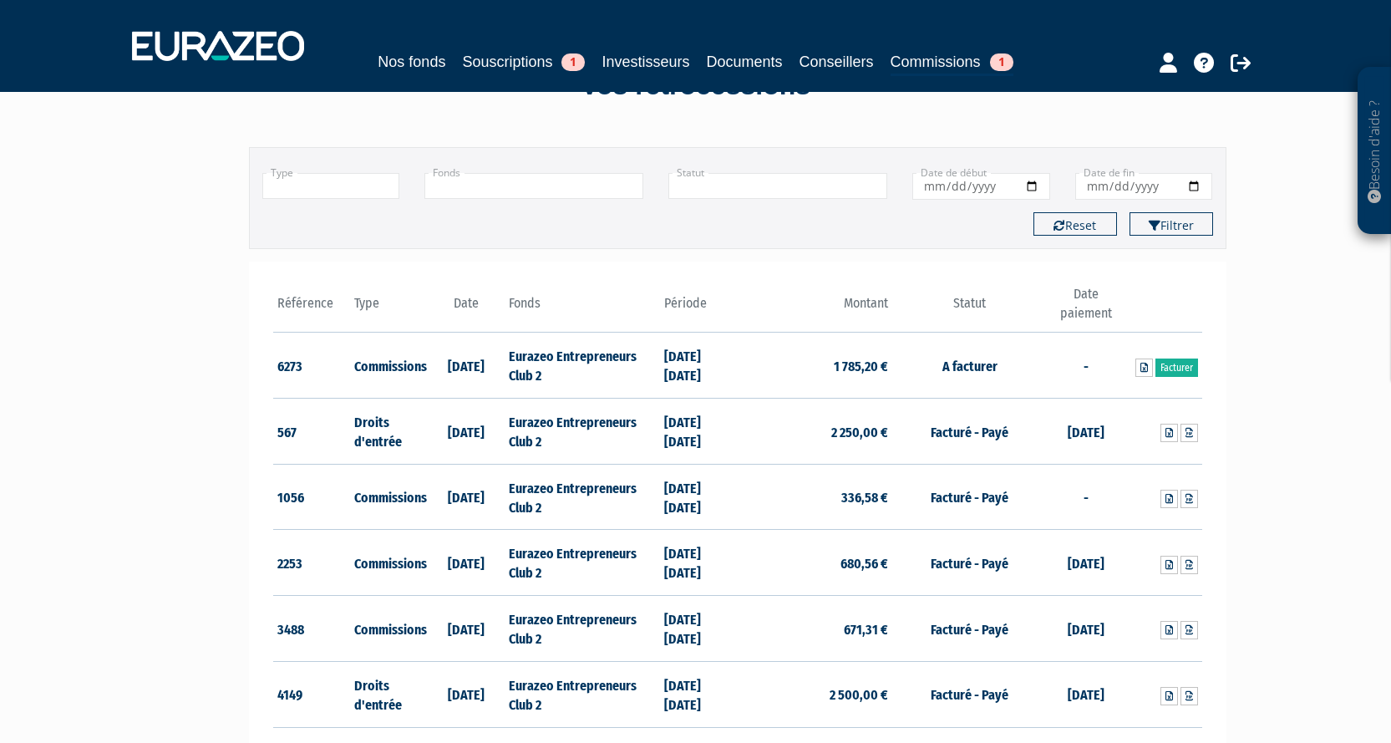
scroll to position [0, 0]
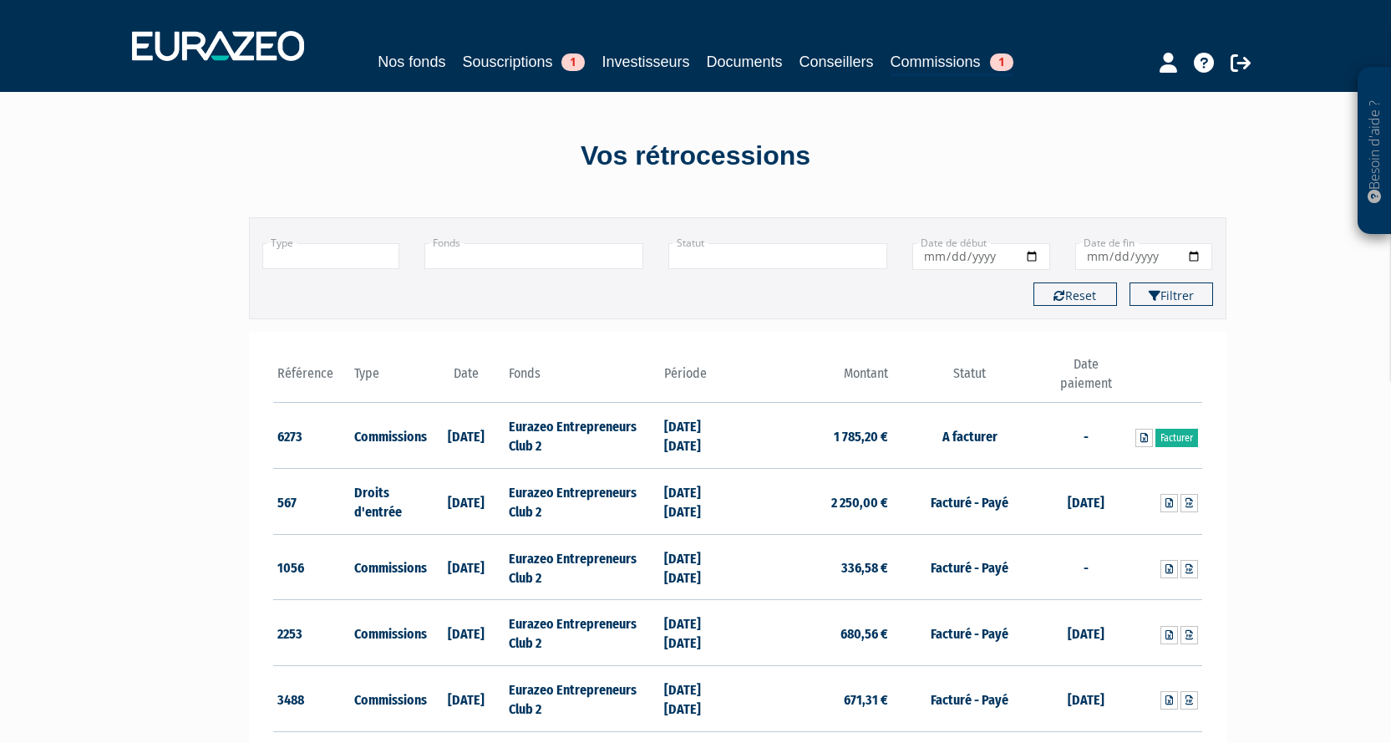
click at [480, 48] on div "Nos fonds Souscriptions 1 Investisseurs Documents Conseillers Commissions 1" at bounding box center [695, 46] width 1152 height 62
click at [495, 67] on link "Souscriptions 1" at bounding box center [523, 61] width 123 height 23
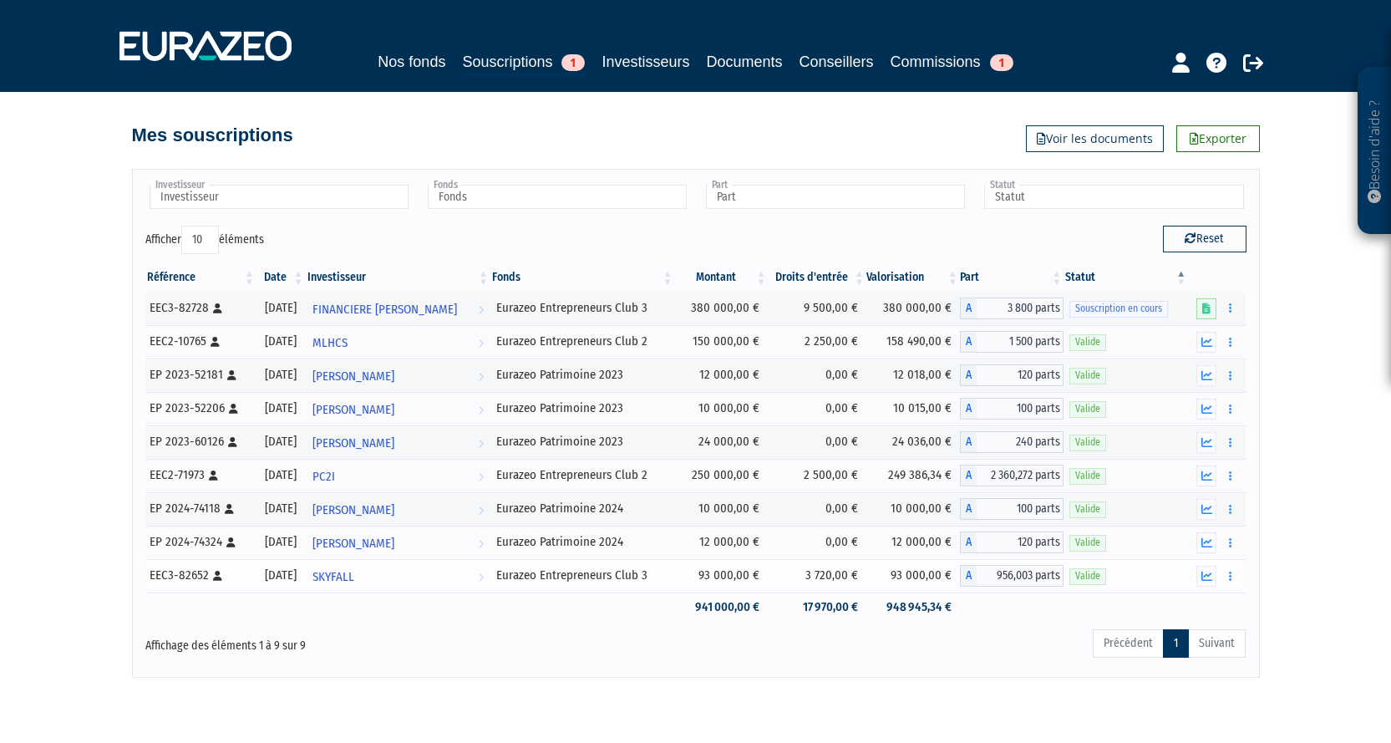
drag, startPoint x: 272, startPoint y: 578, endPoint x: 328, endPoint y: 580, distance: 56.8
click at [300, 580] on div "[DATE]" at bounding box center [281, 575] width 38 height 18
